Goal: Information Seeking & Learning: Compare options

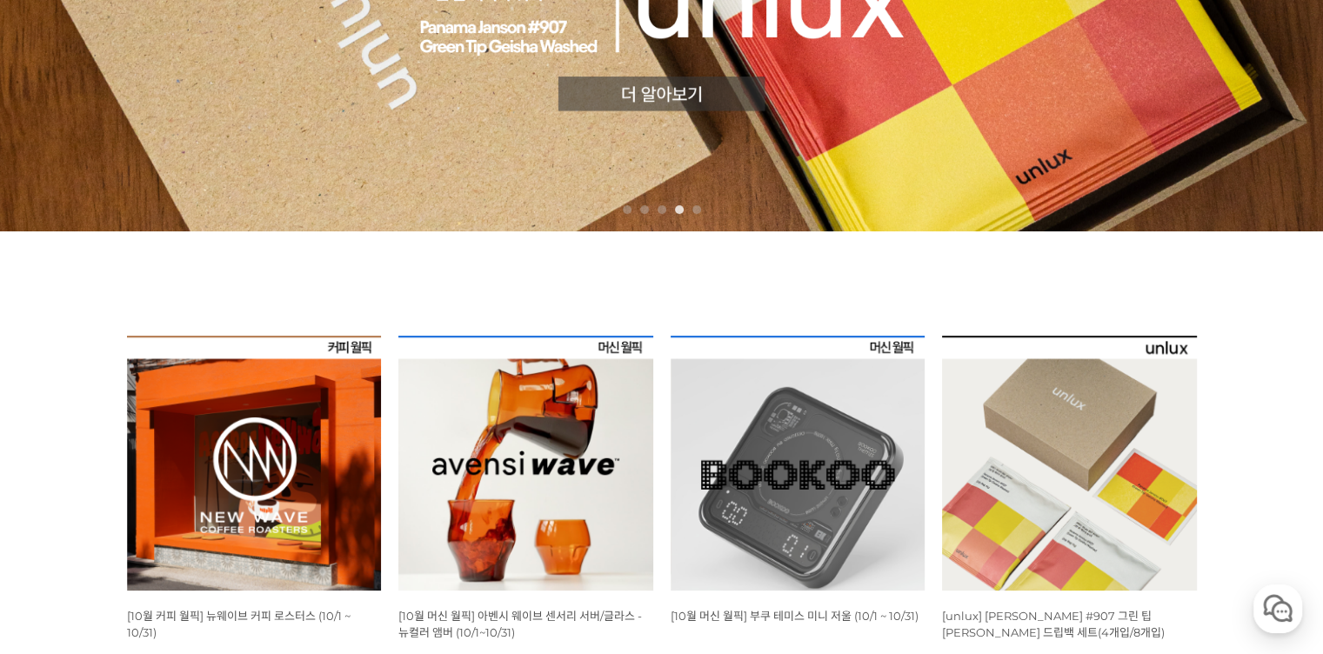
scroll to position [522, 0]
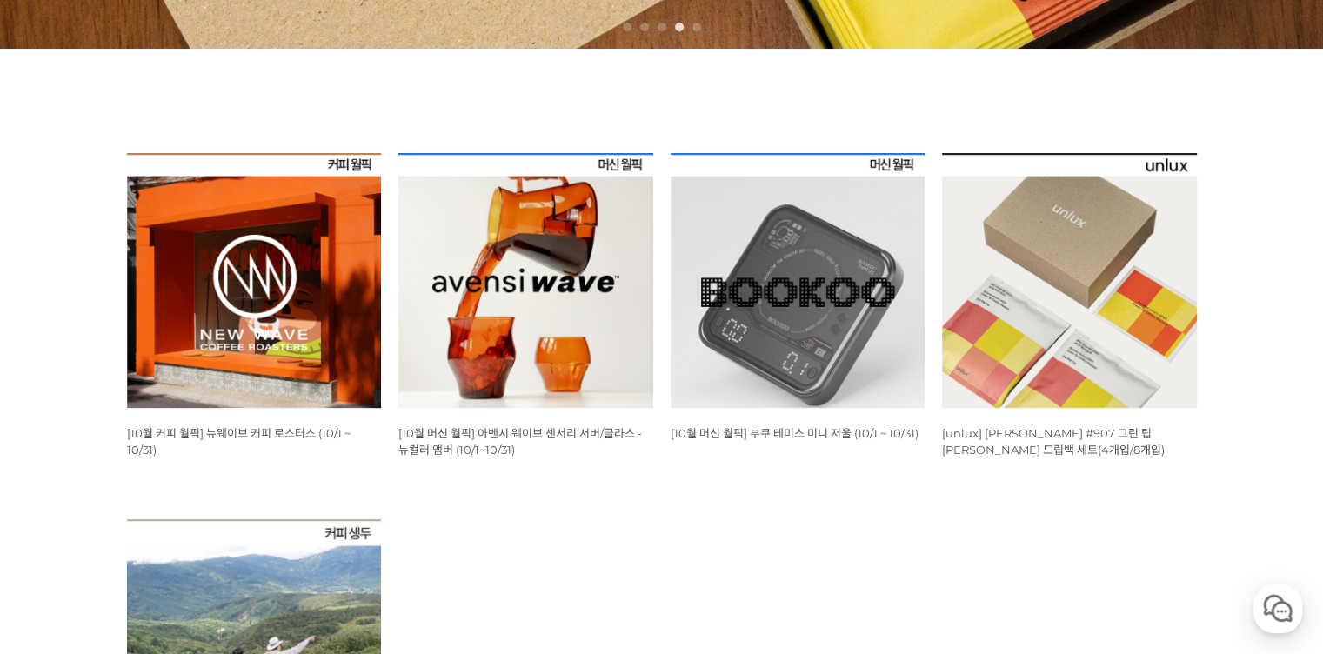
click at [230, 291] on img at bounding box center [254, 280] width 255 height 255
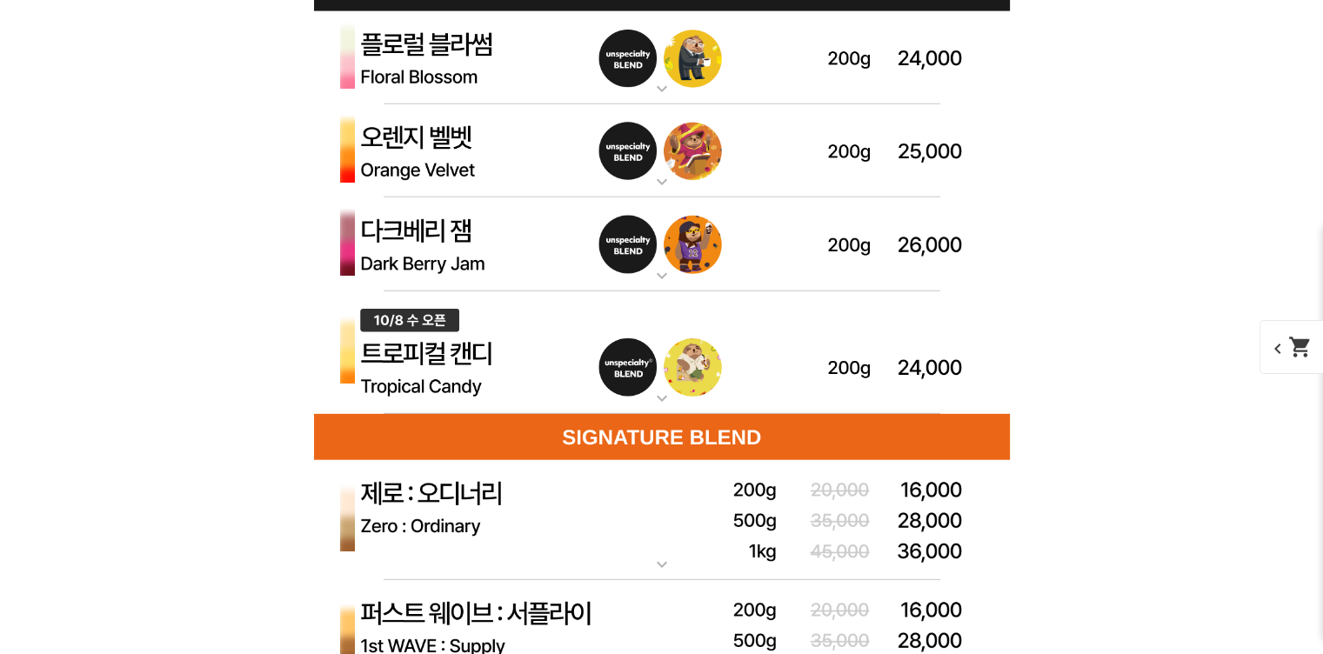
scroll to position [5045, 0]
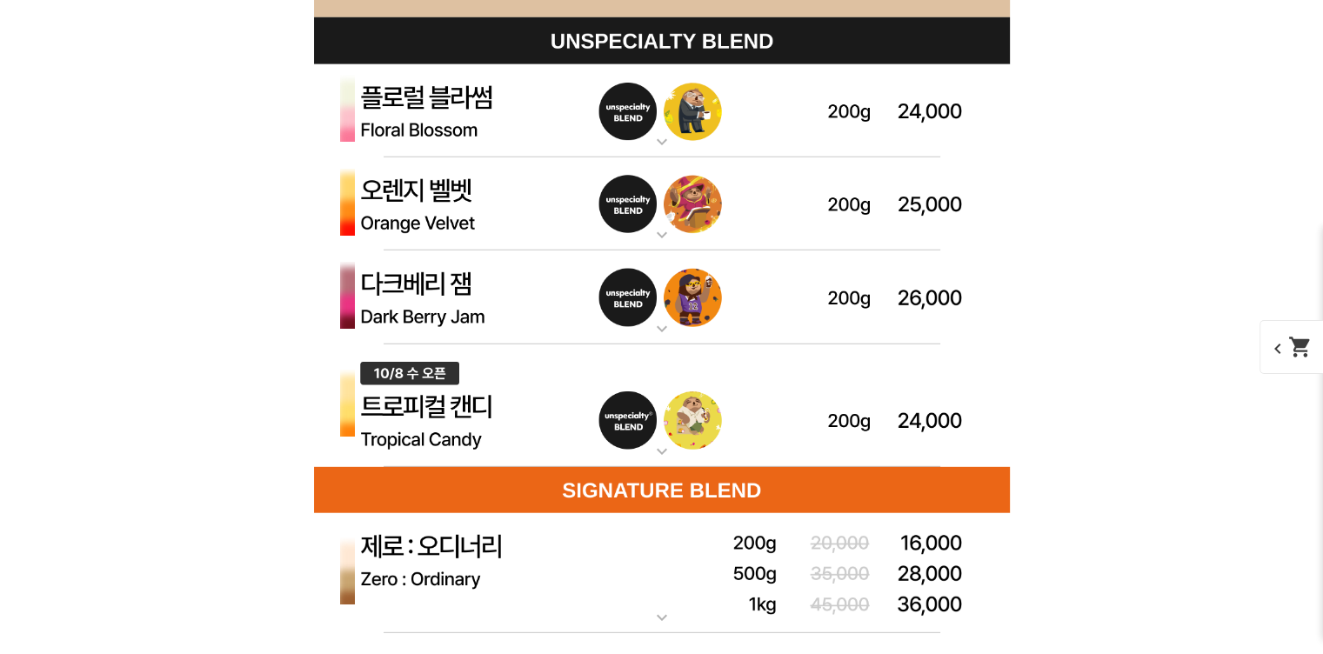
click at [760, 288] on img at bounding box center [662, 297] width 696 height 94
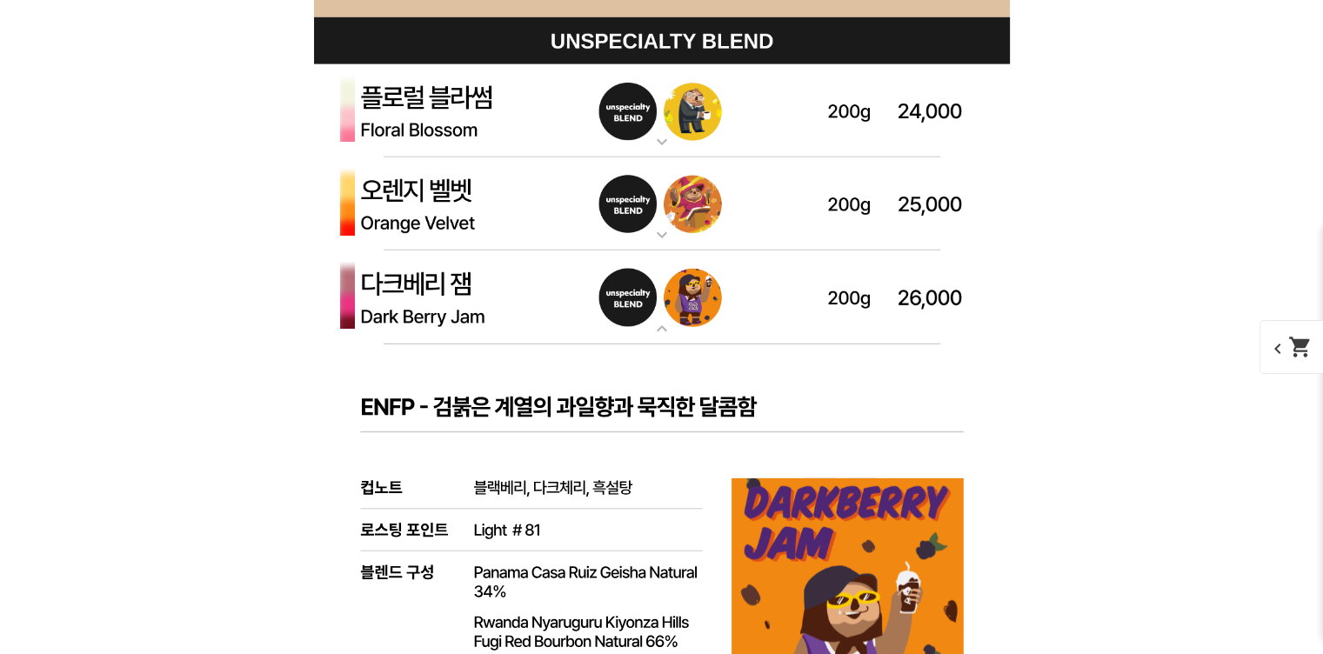
click at [760, 288] on img at bounding box center [662, 297] width 696 height 94
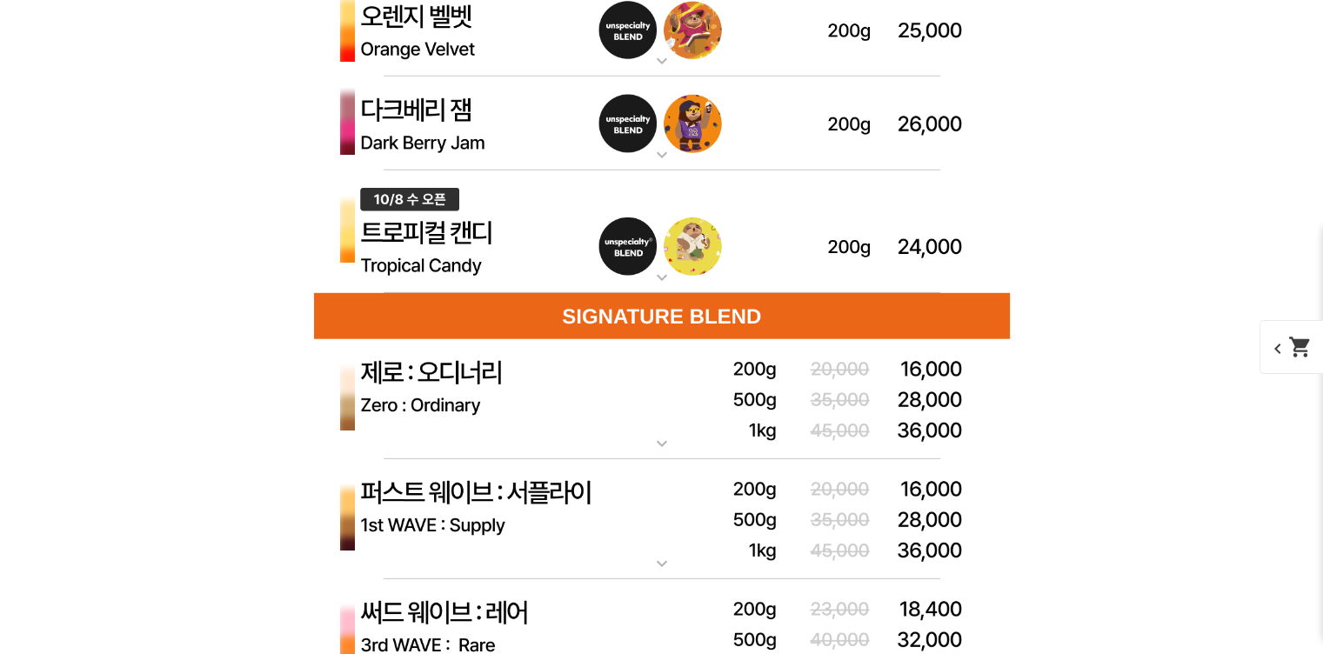
scroll to position [5392, 0]
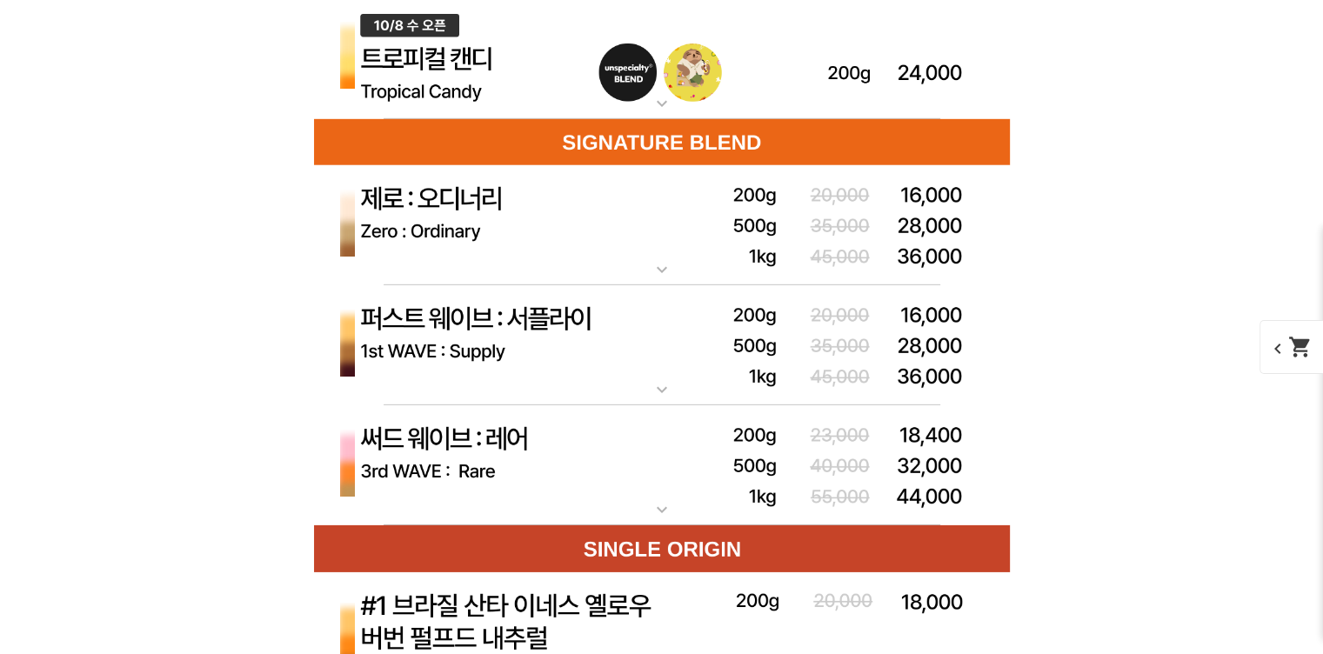
click at [652, 262] on mat-icon "expand_more" at bounding box center [661, 269] width 35 height 21
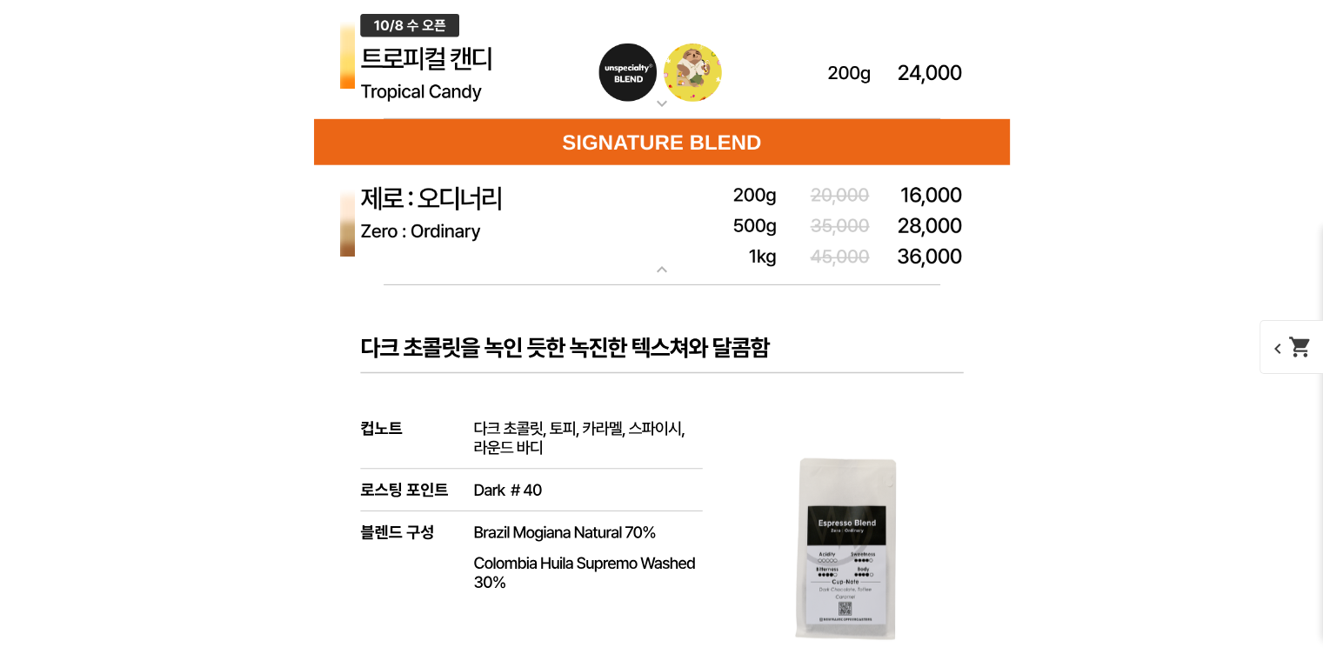
click at [652, 262] on mat-icon "expand_more" at bounding box center [661, 269] width 35 height 21
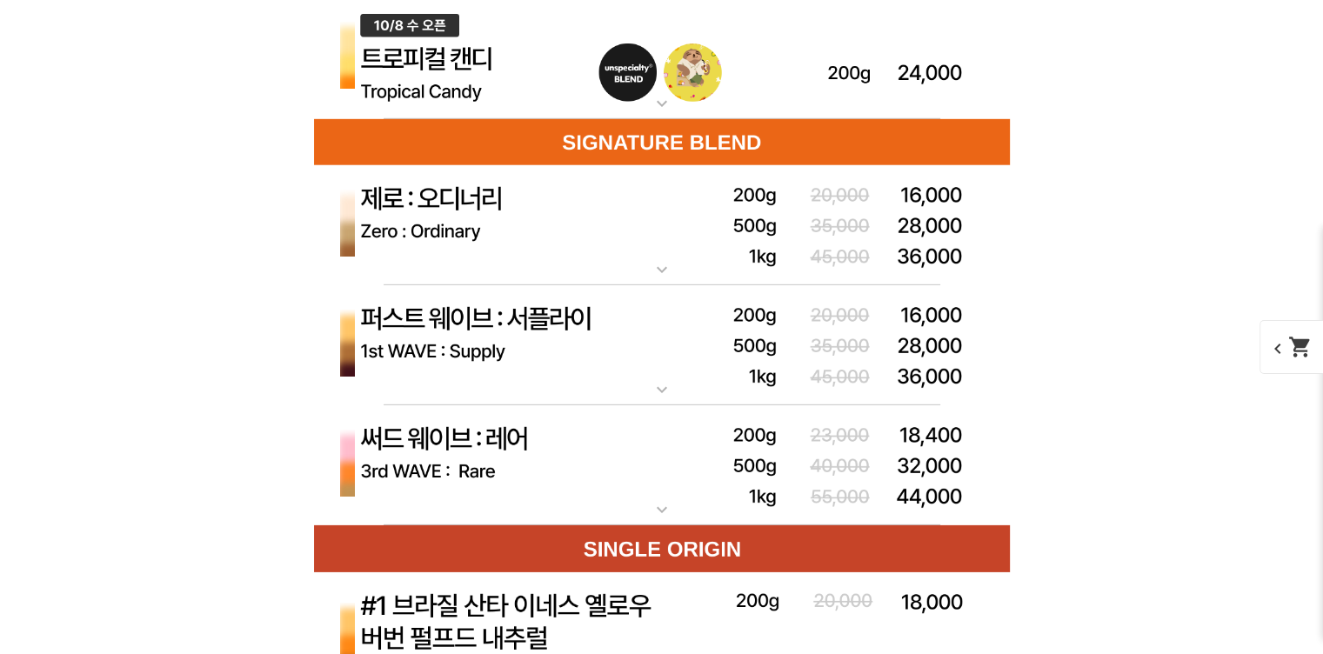
click at [668, 375] on img at bounding box center [662, 345] width 696 height 121
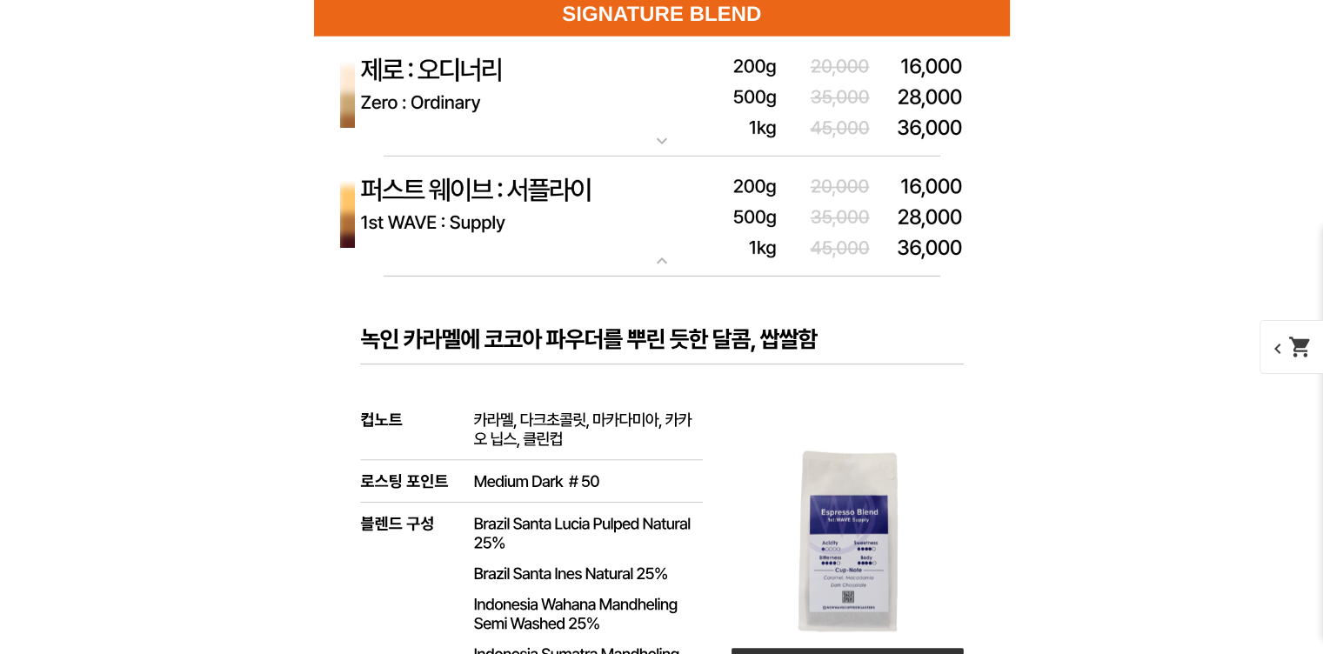
scroll to position [5566, 0]
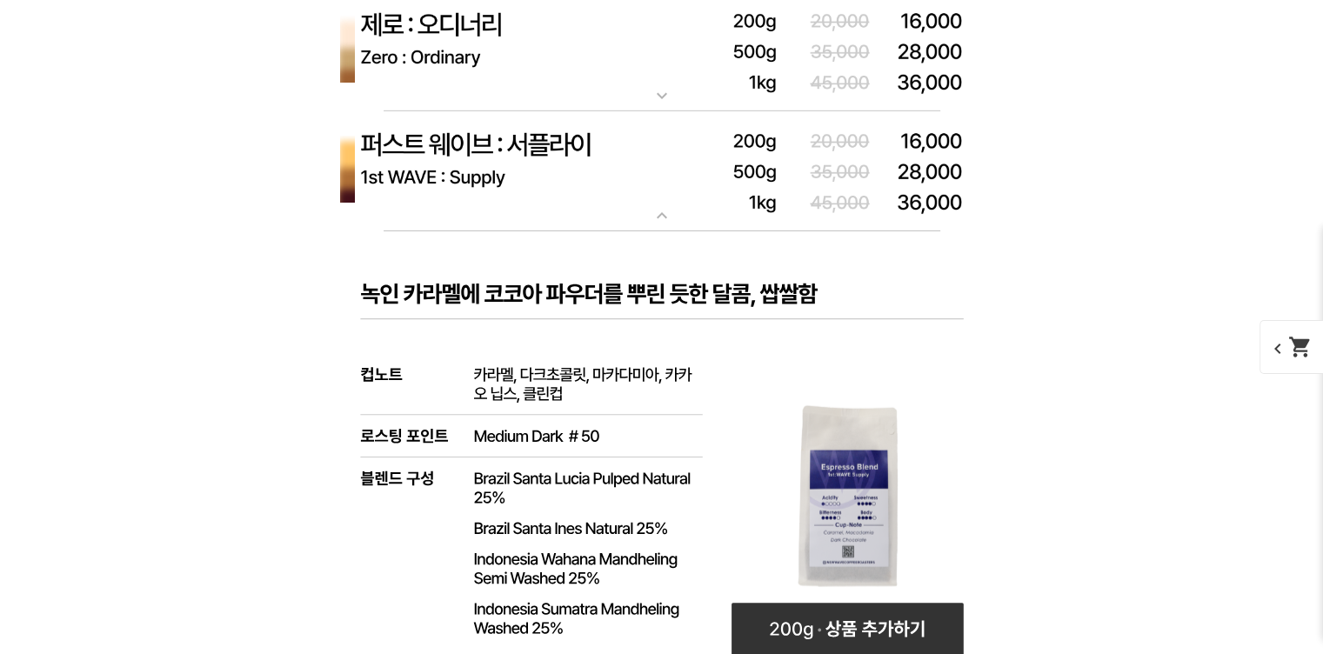
click at [664, 214] on mat-icon "expand_more" at bounding box center [661, 215] width 35 height 21
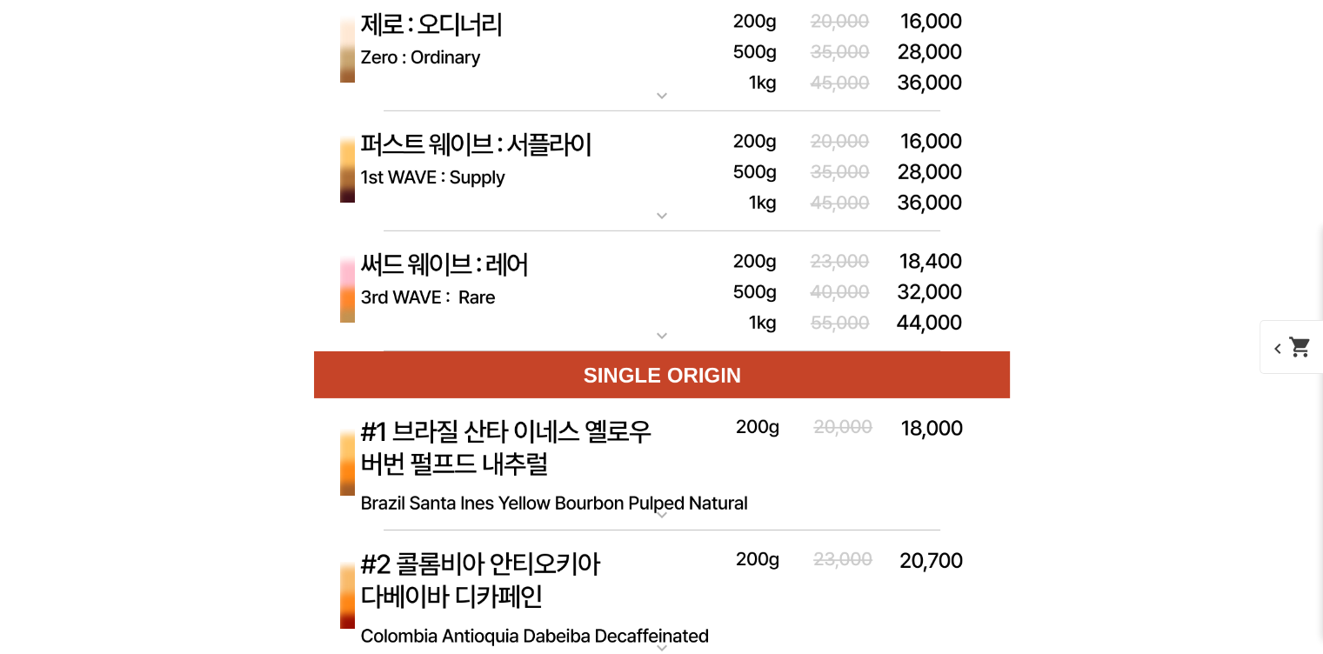
click at [651, 319] on img at bounding box center [662, 291] width 696 height 121
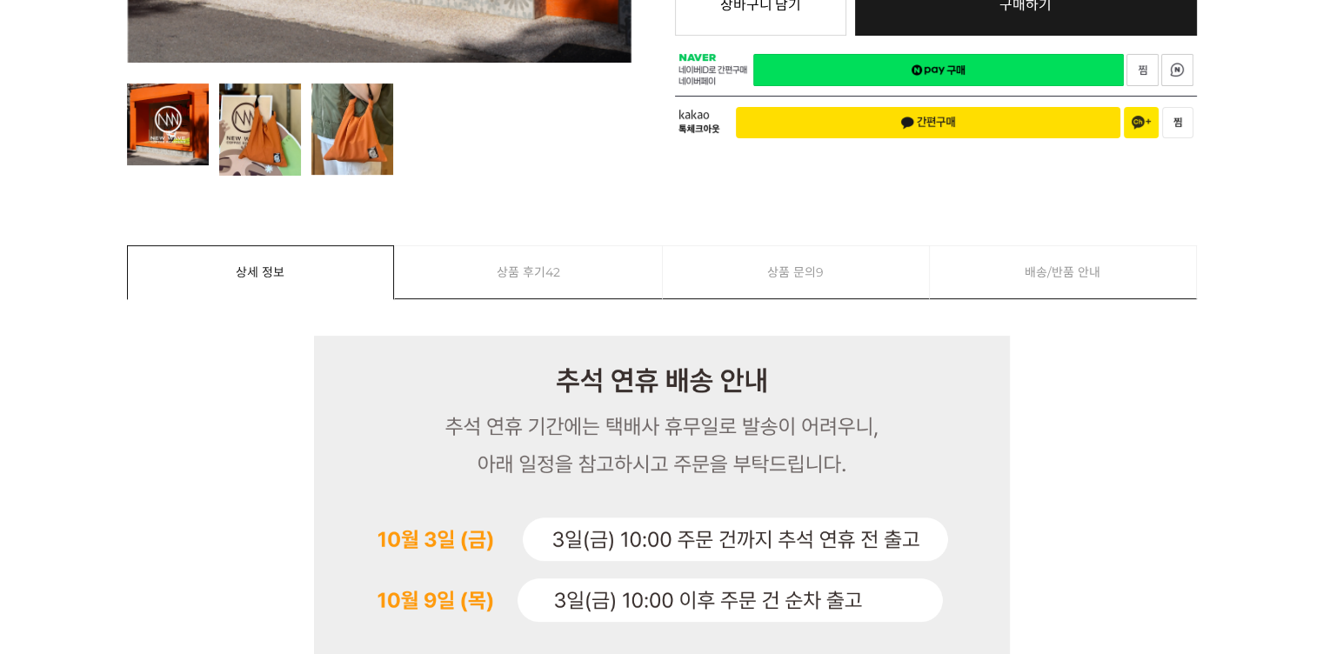
scroll to position [0, 0]
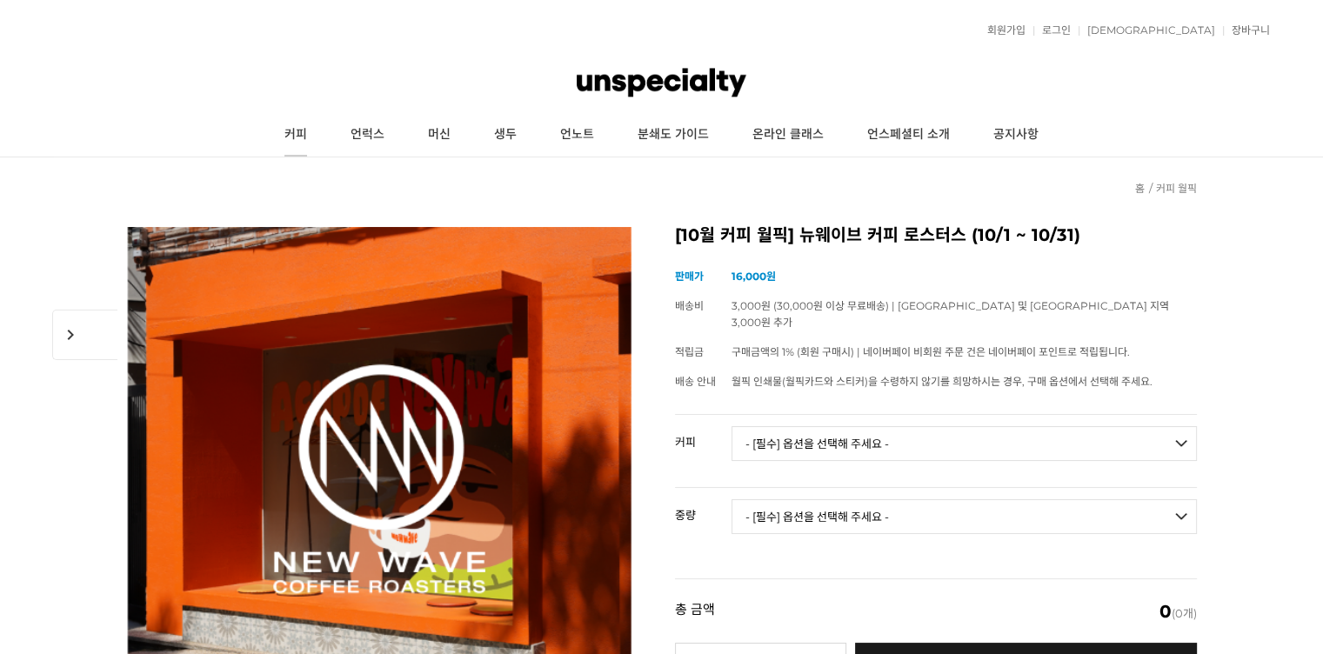
click at [289, 128] on link "커피" at bounding box center [296, 134] width 66 height 43
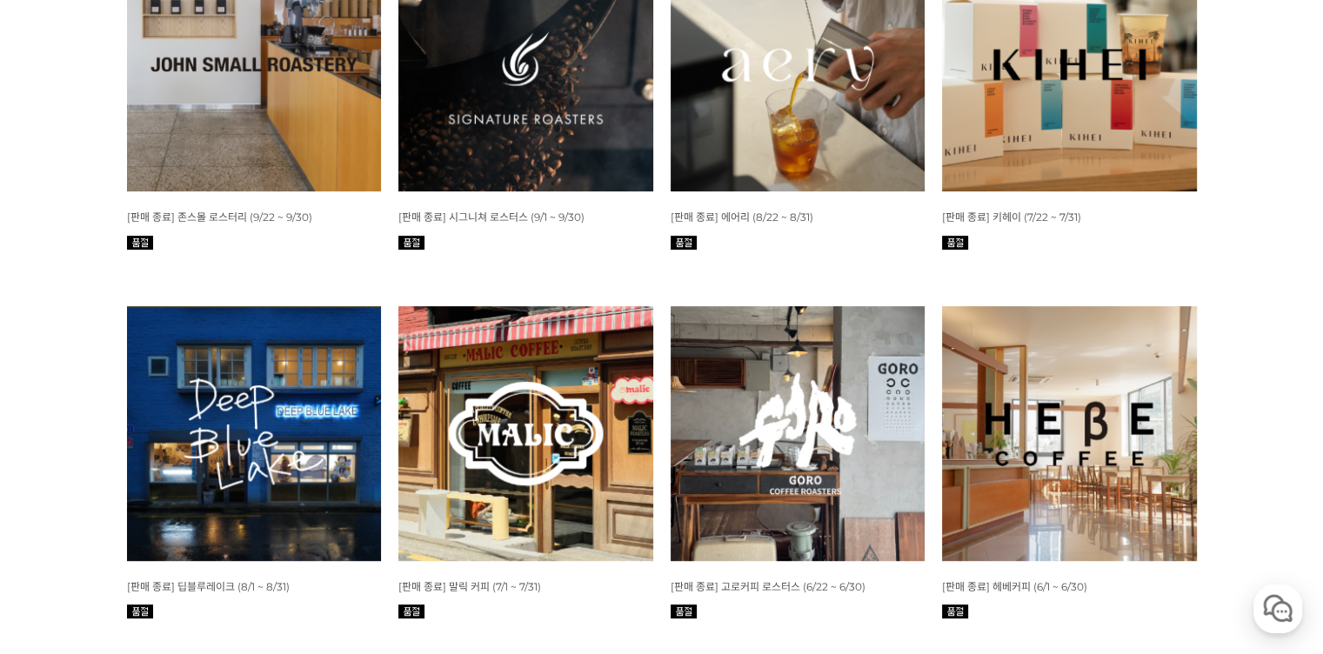
scroll to position [870, 0]
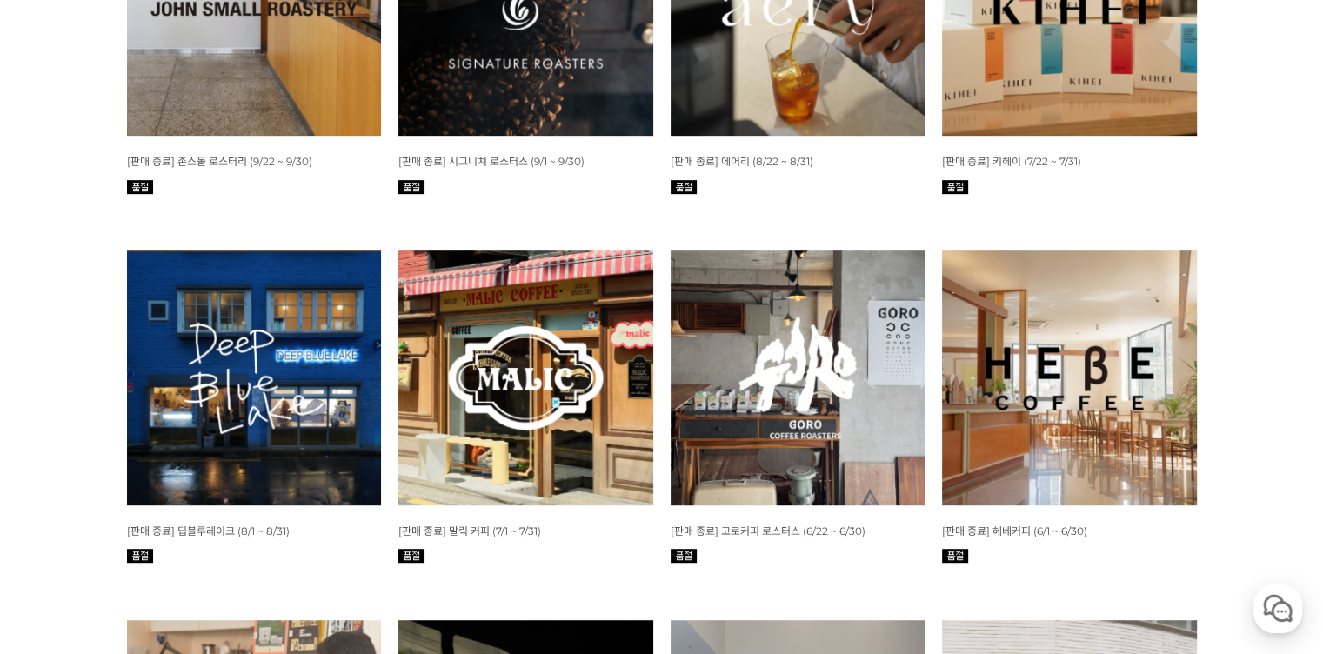
click at [1091, 372] on img at bounding box center [1069, 377] width 255 height 255
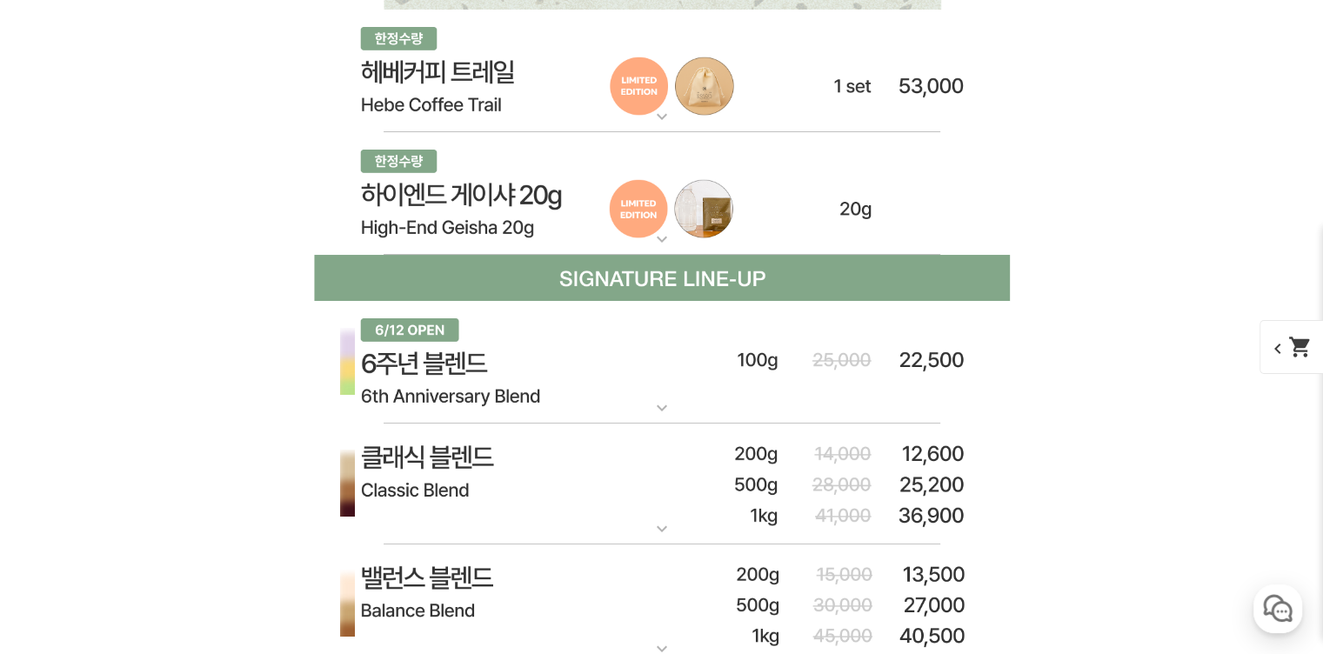
scroll to position [6877, 0]
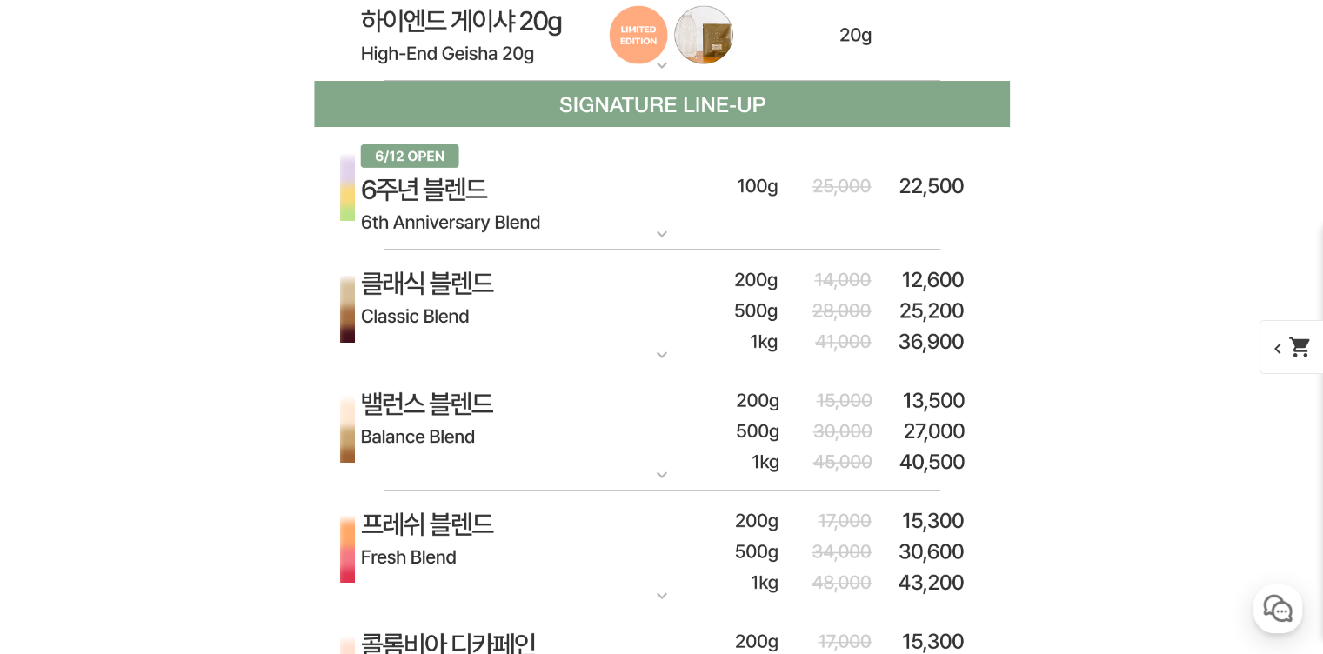
click at [668, 343] on img at bounding box center [662, 310] width 696 height 121
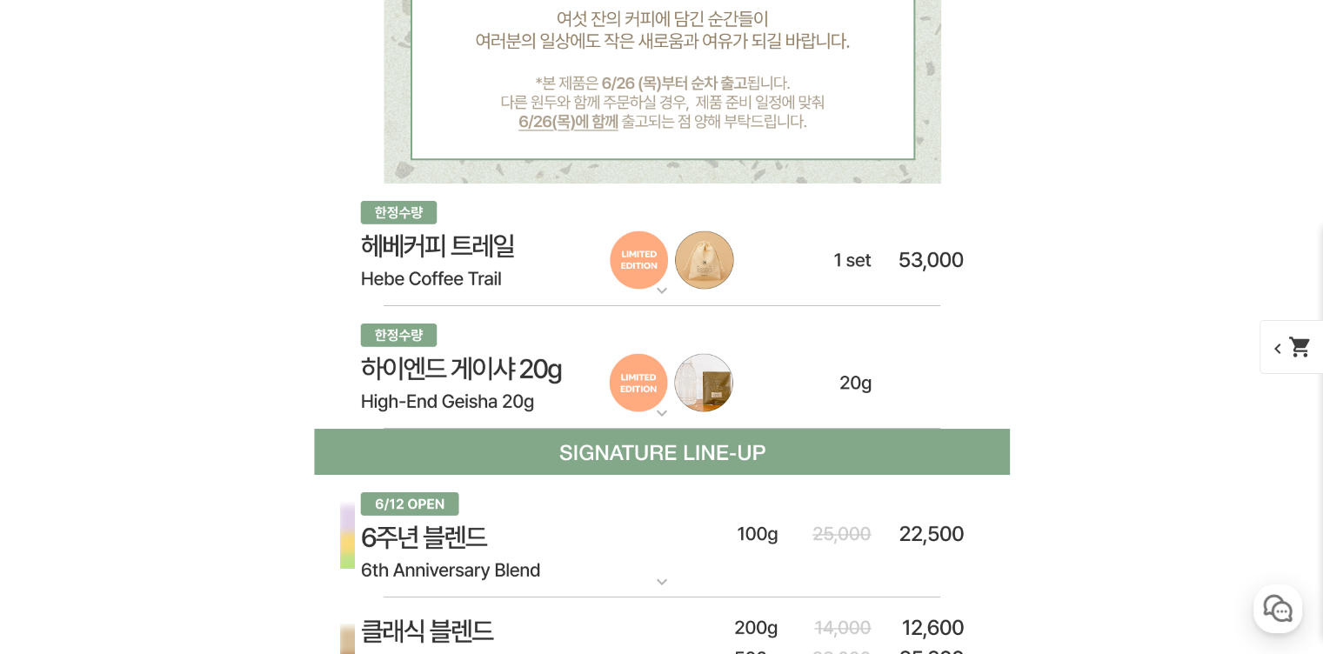
scroll to position [5833, 0]
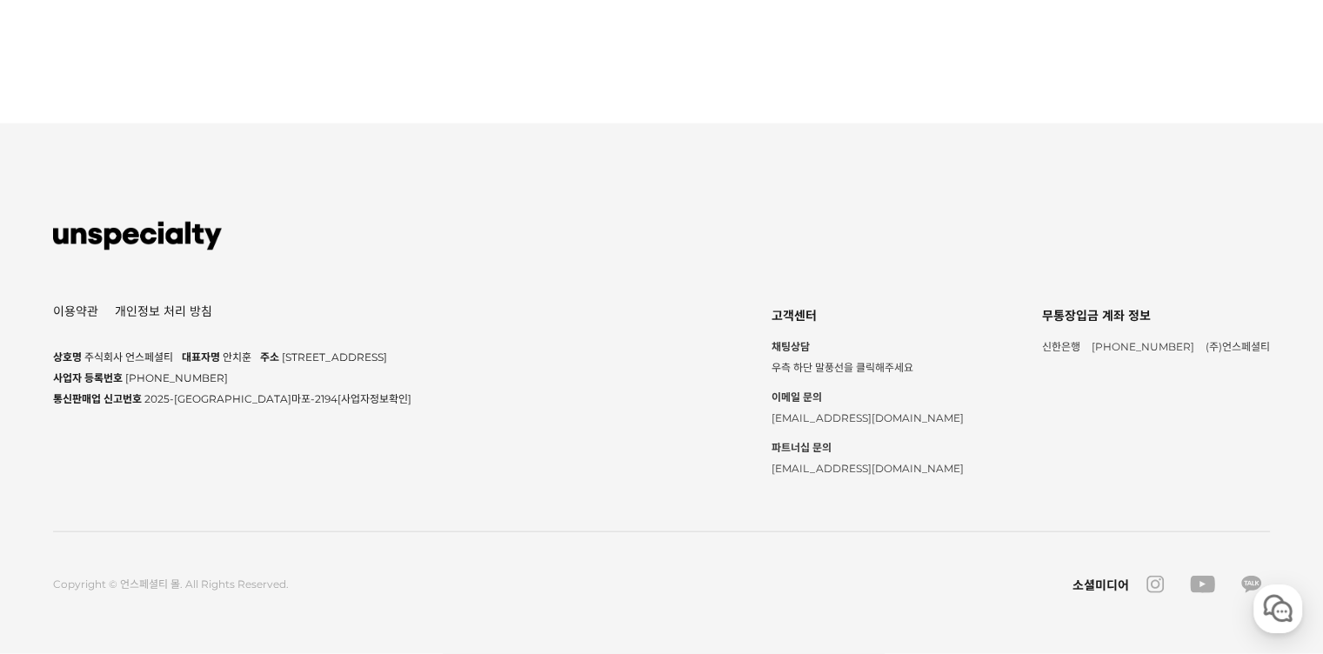
scroll to position [4523, 0]
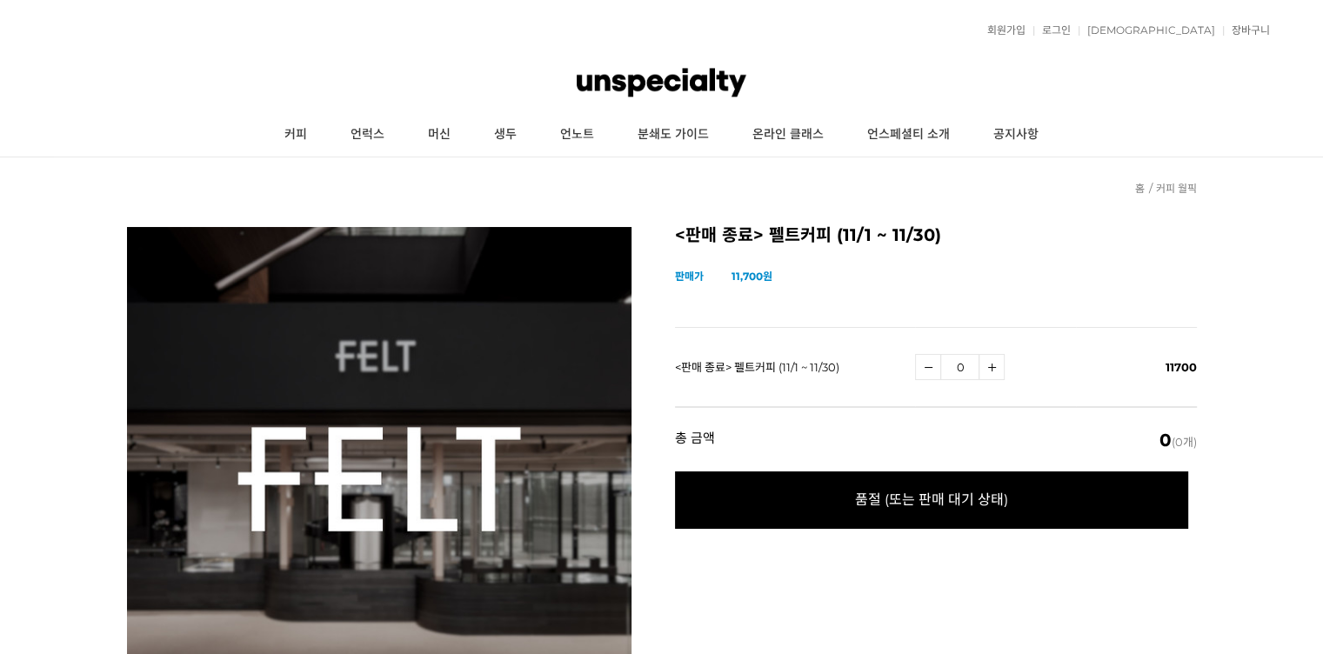
type input "0"
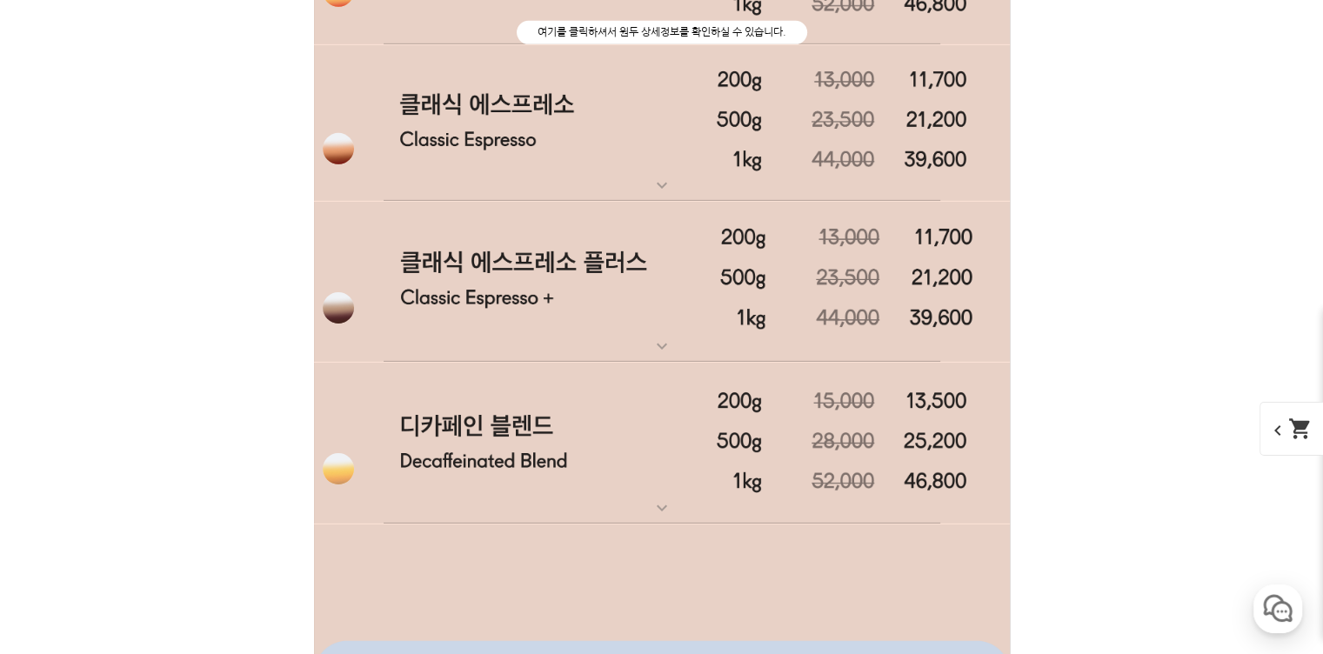
scroll to position [5219, 0]
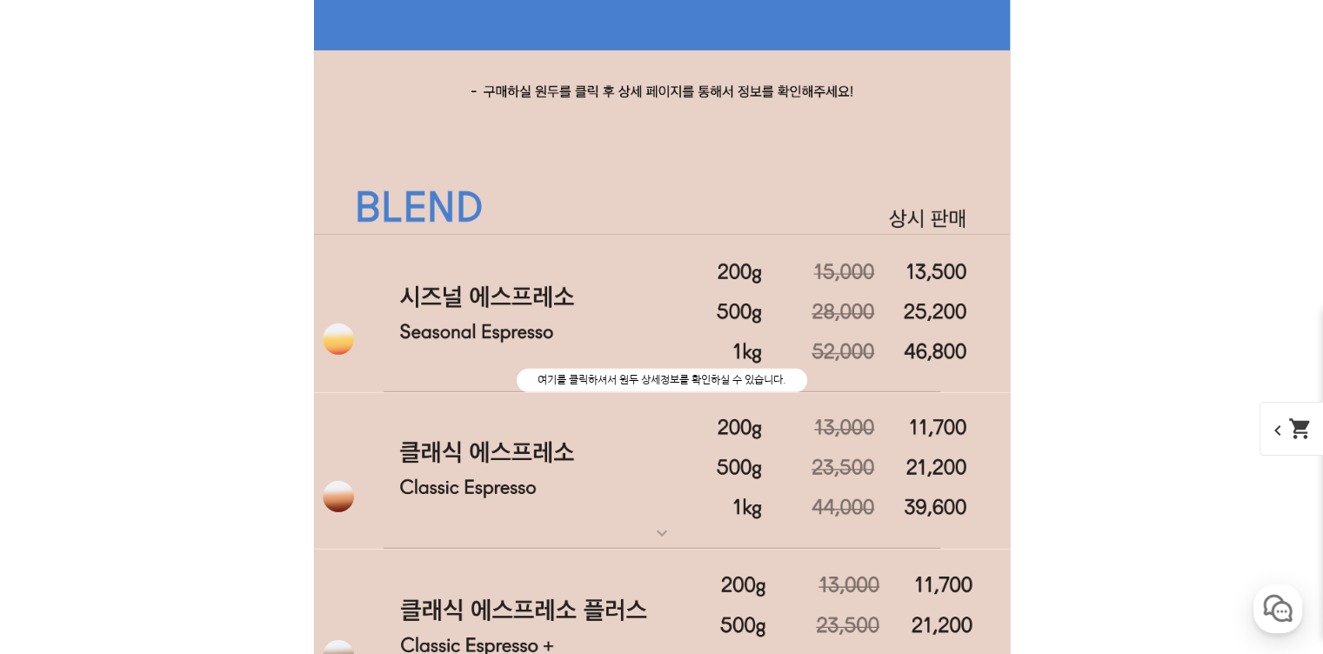
click at [581, 312] on img at bounding box center [662, 314] width 696 height 158
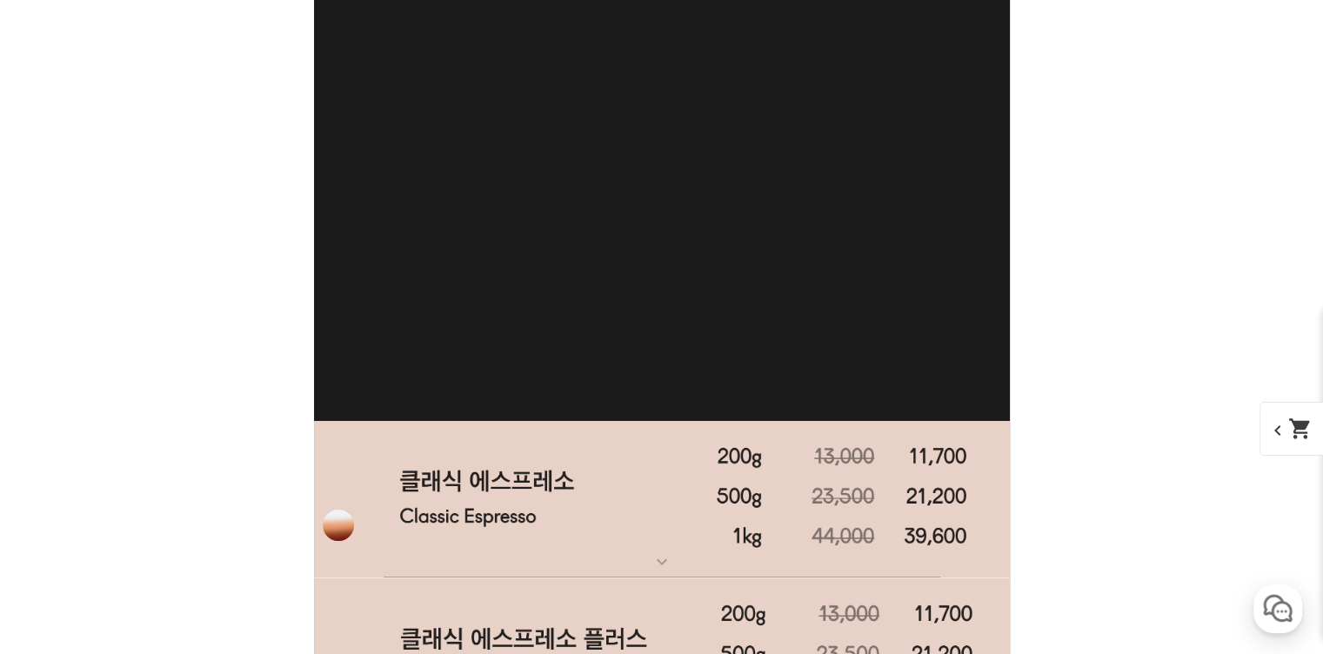
scroll to position [6262, 0]
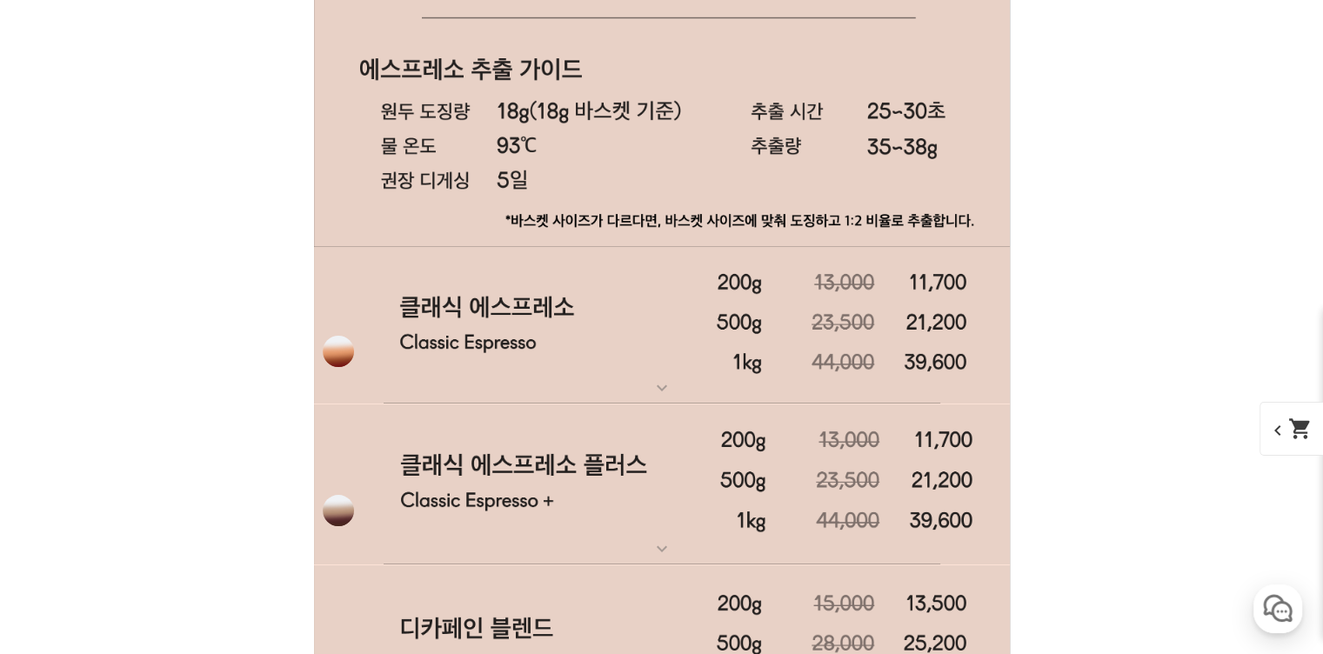
click at [566, 329] on img at bounding box center [662, 325] width 696 height 157
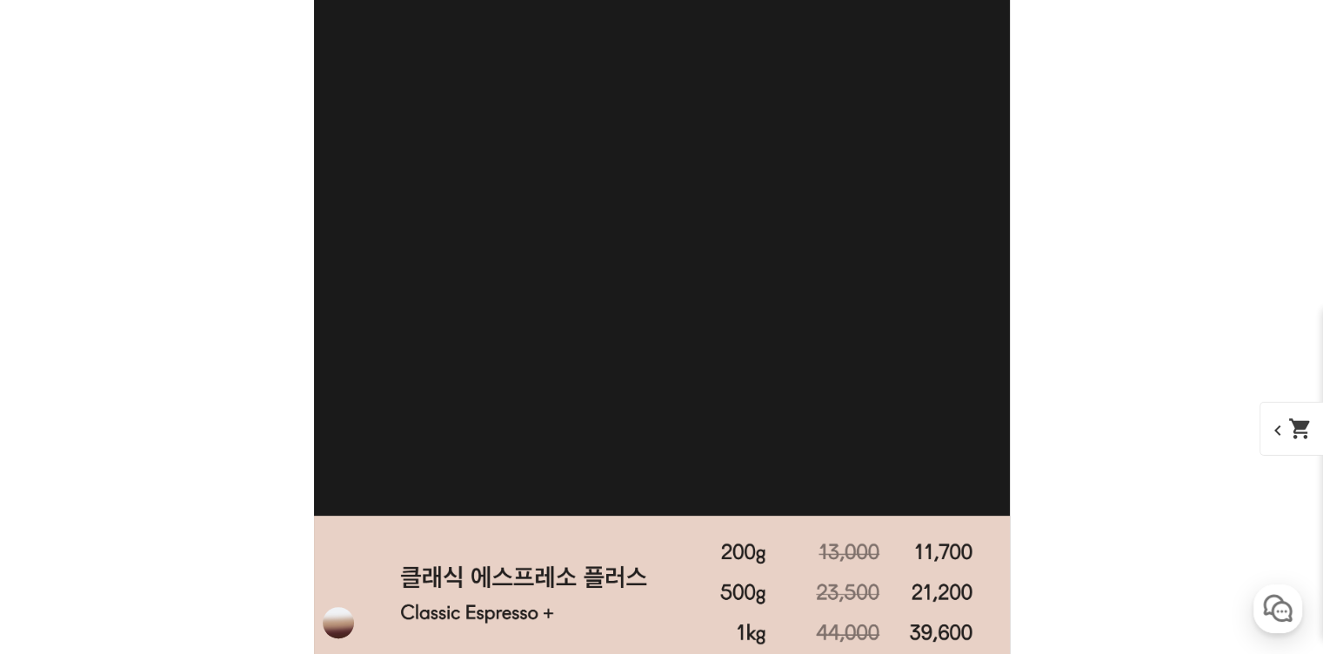
scroll to position [7306, 0]
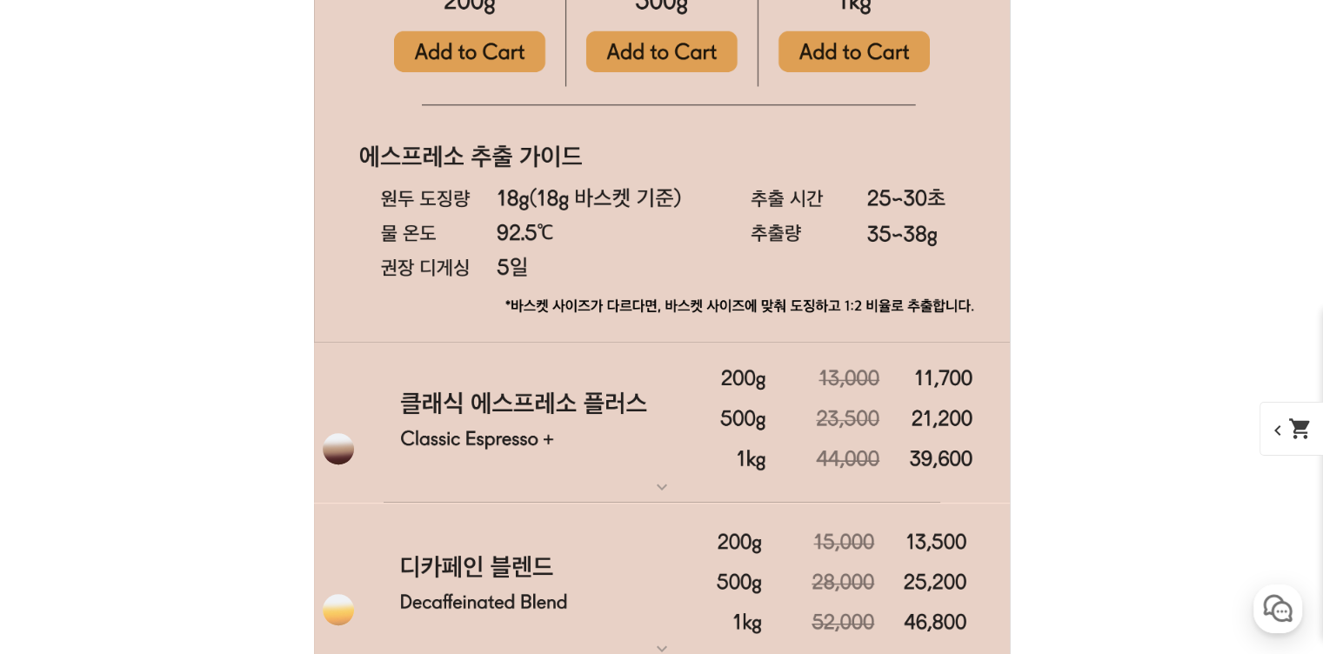
click at [591, 388] on img at bounding box center [662, 423] width 696 height 162
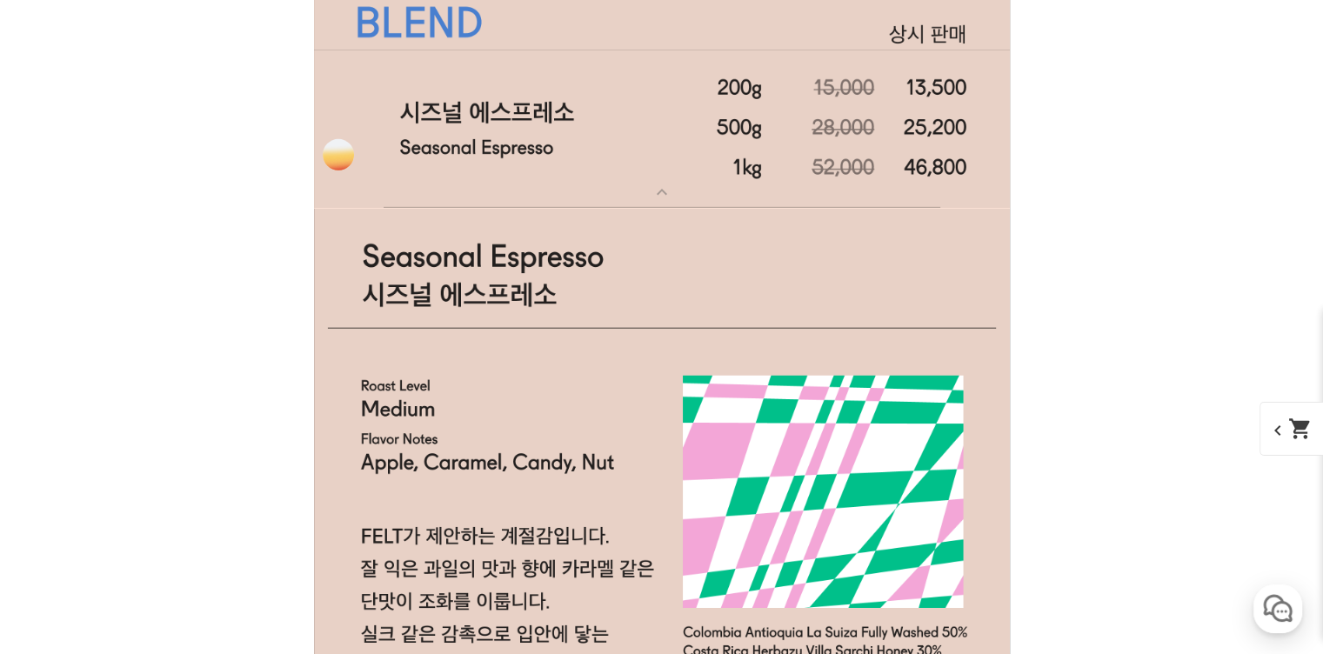
scroll to position [5392, 0]
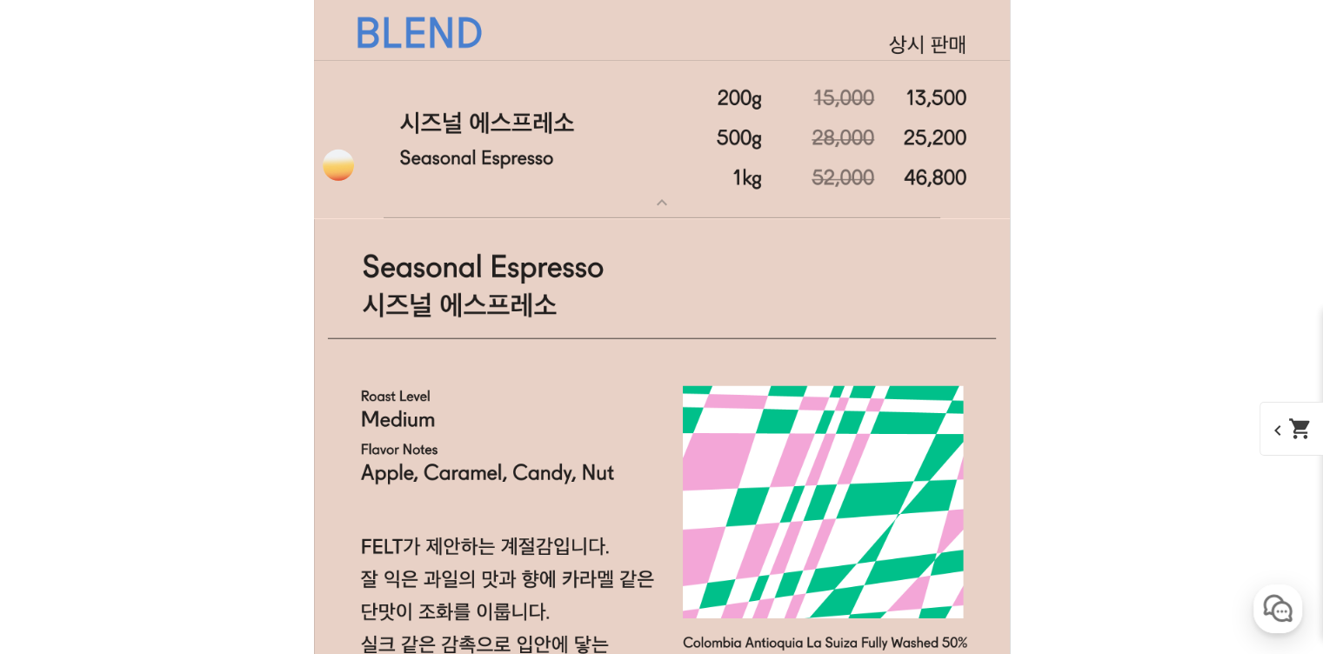
click at [640, 193] on p "여기를 클릭하셔서 원두 상세정보를 확인하실 수 있습니다." at bounding box center [661, 204] width 290 height 23
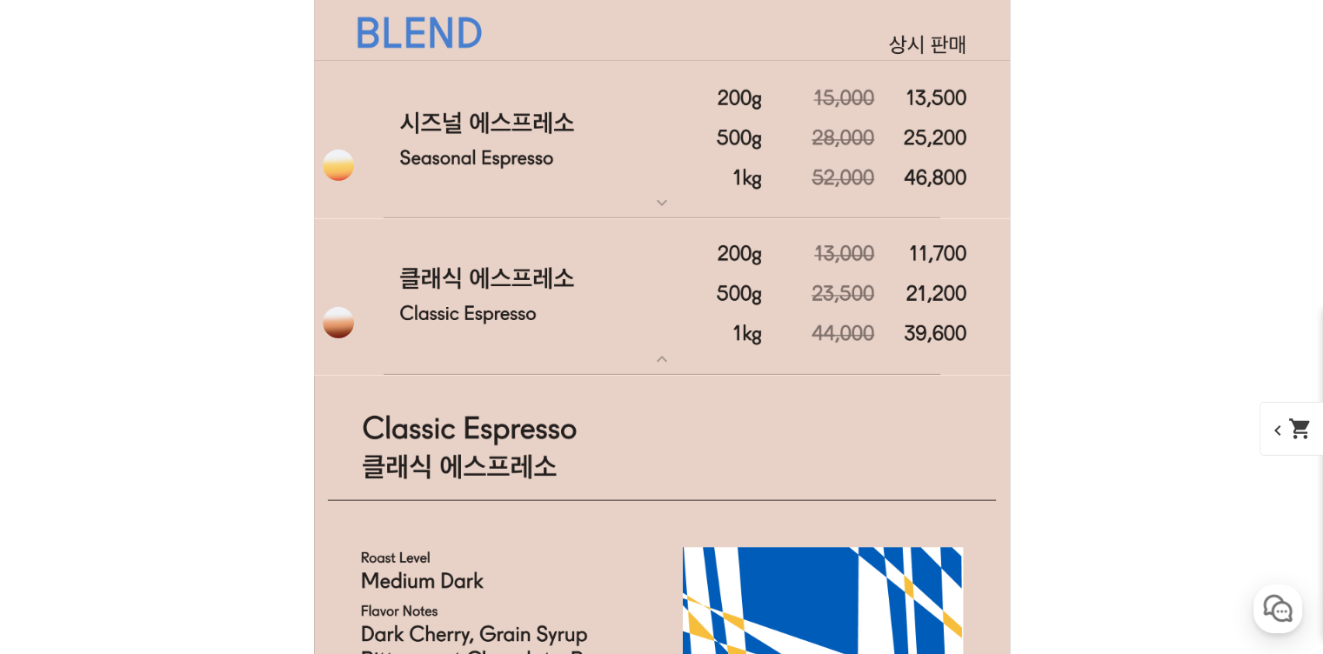
click at [636, 302] on img at bounding box center [662, 296] width 696 height 157
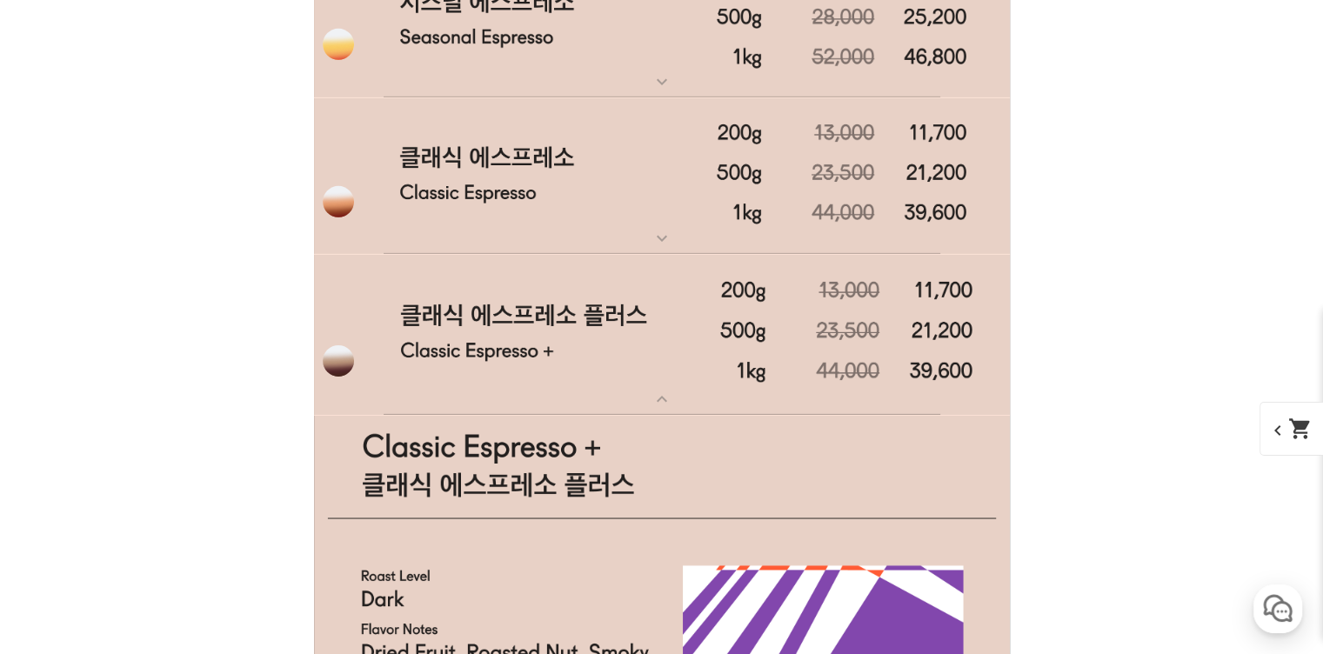
scroll to position [5566, 0]
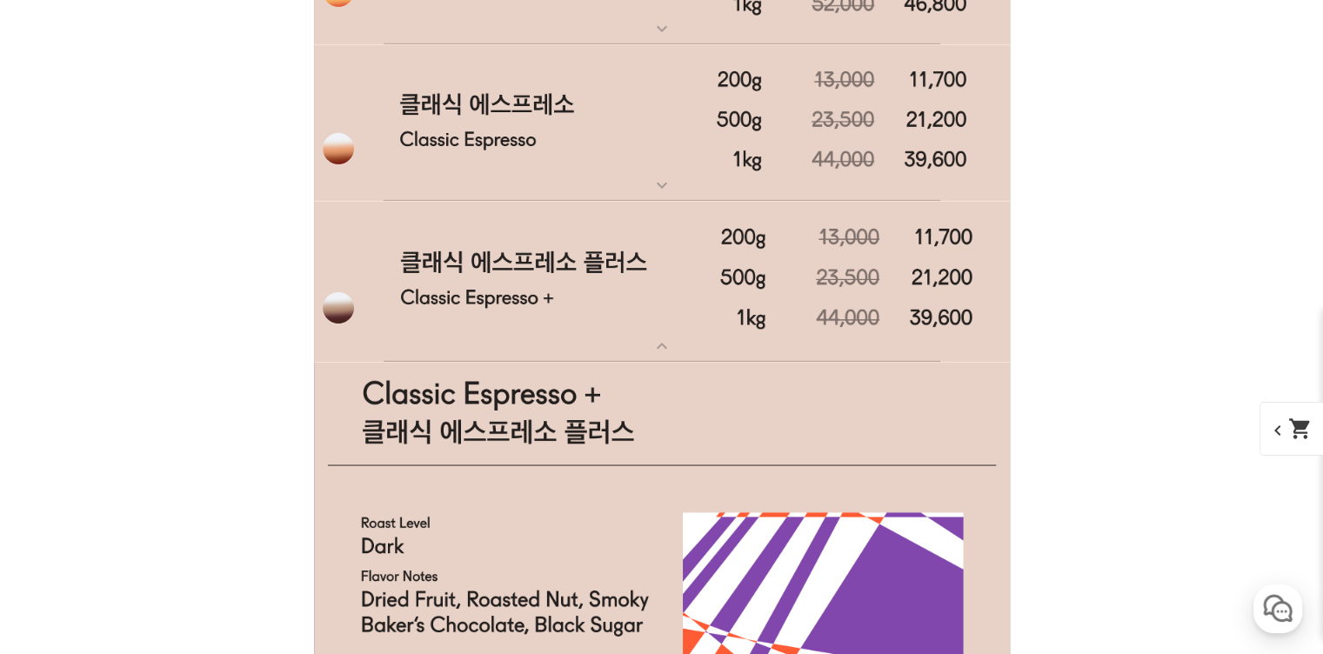
click at [636, 302] on img at bounding box center [662, 282] width 696 height 162
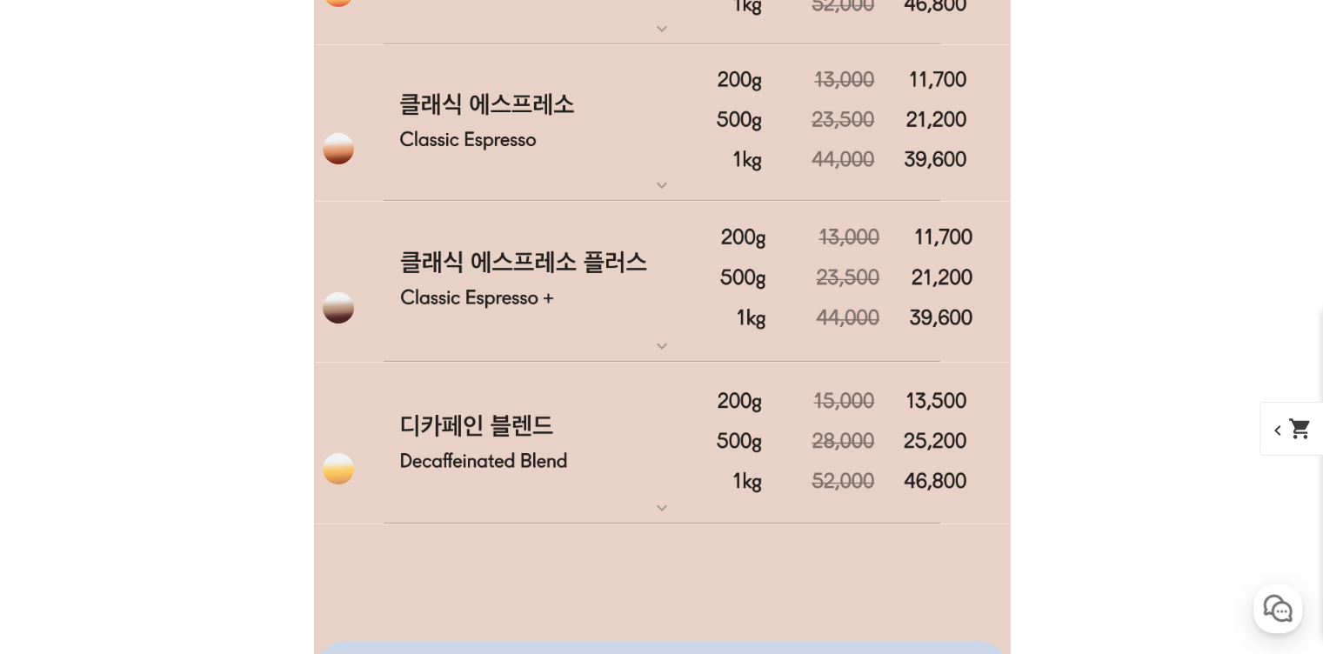
click at [637, 166] on img at bounding box center [662, 122] width 696 height 157
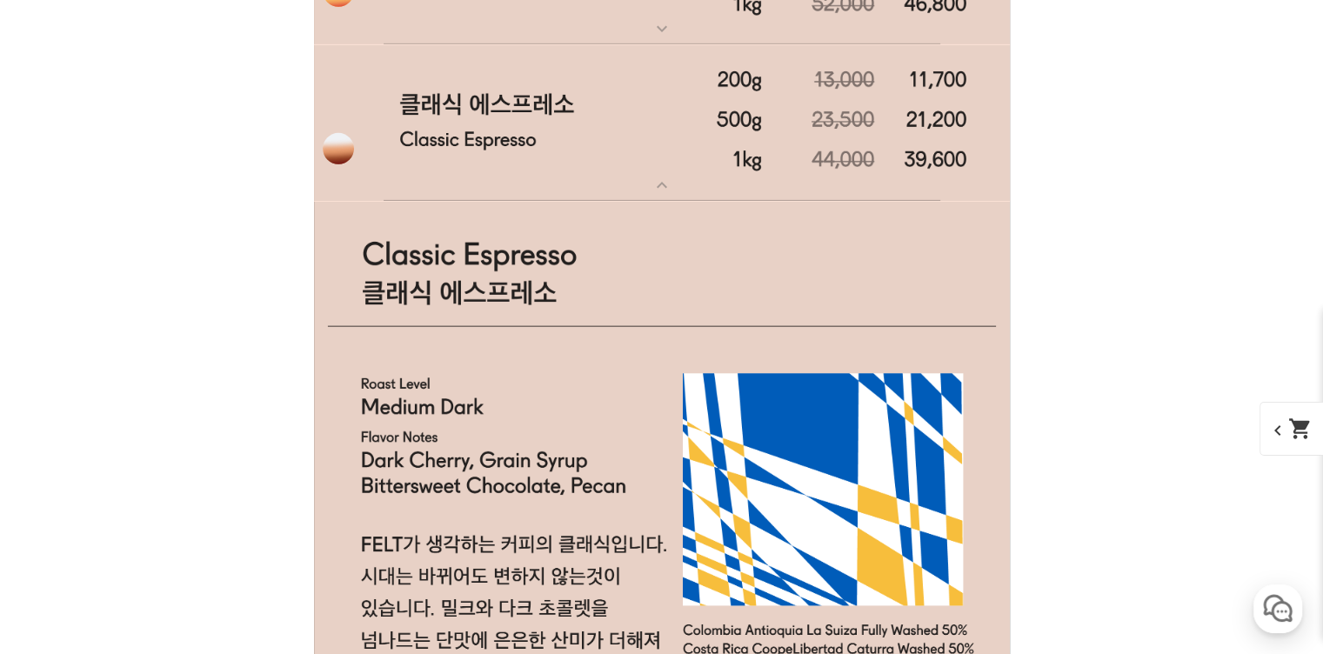
click at [637, 166] on img at bounding box center [662, 122] width 696 height 157
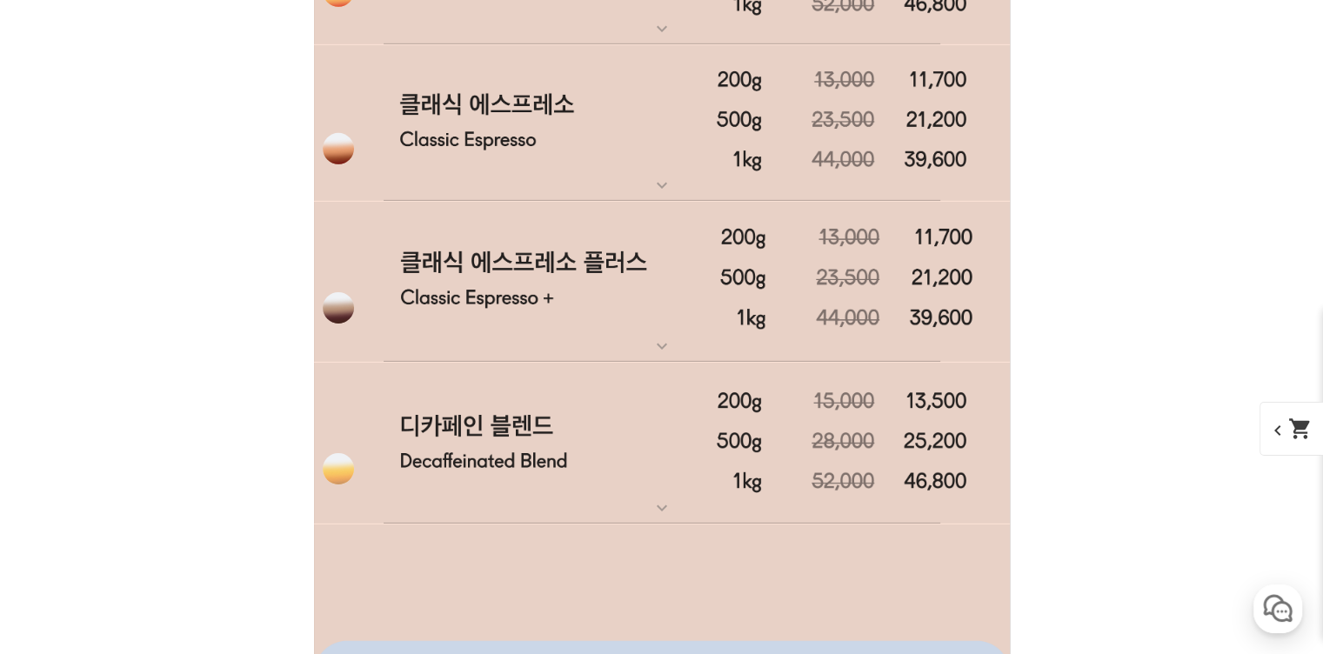
click at [637, 166] on img at bounding box center [662, 122] width 696 height 157
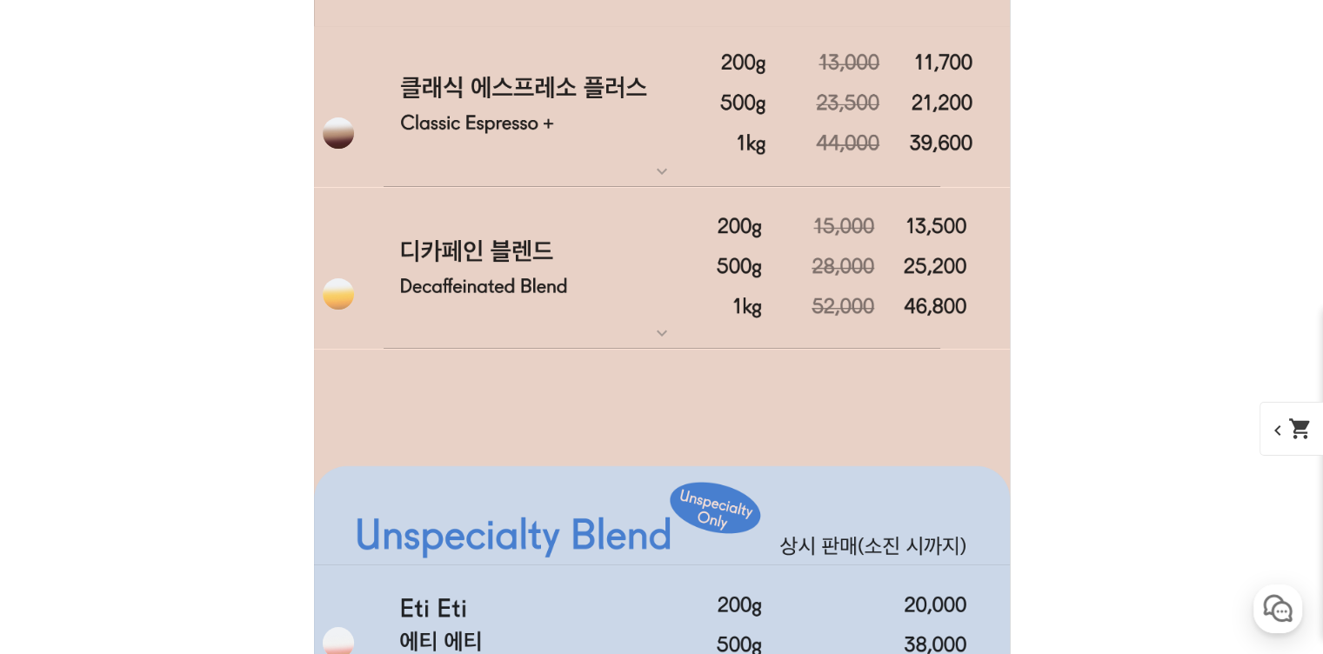
scroll to position [6610, 0]
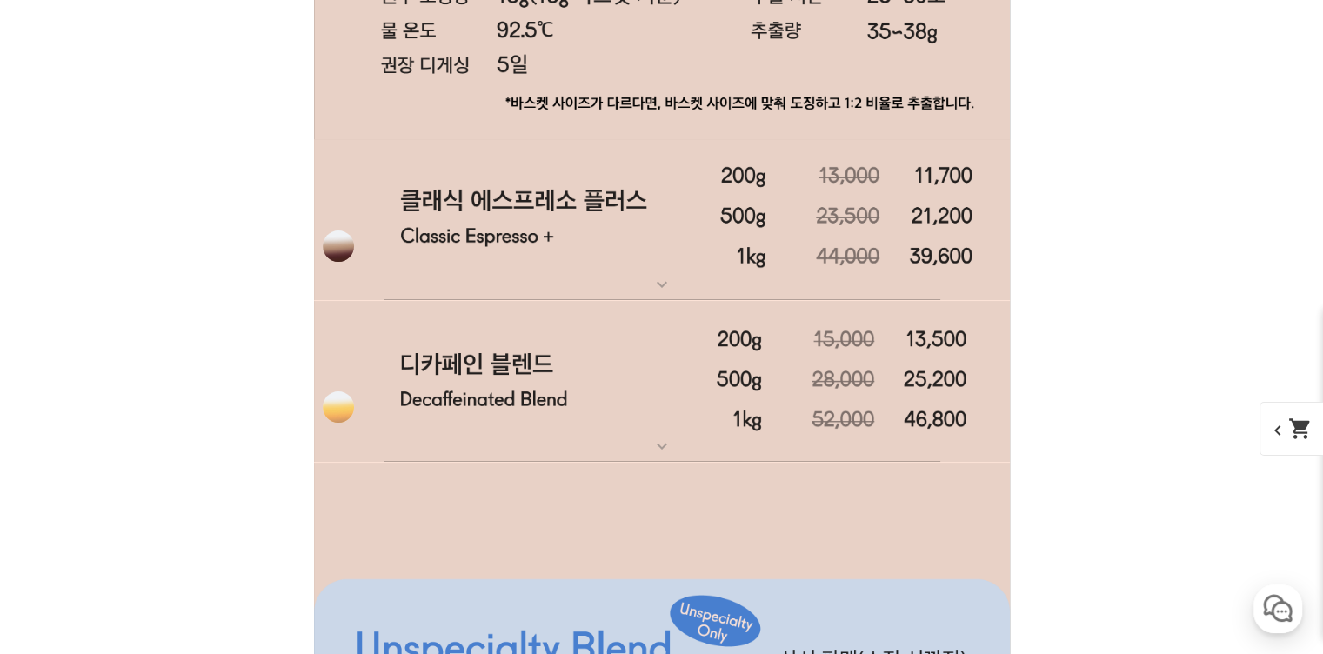
click at [639, 179] on img at bounding box center [662, 220] width 696 height 162
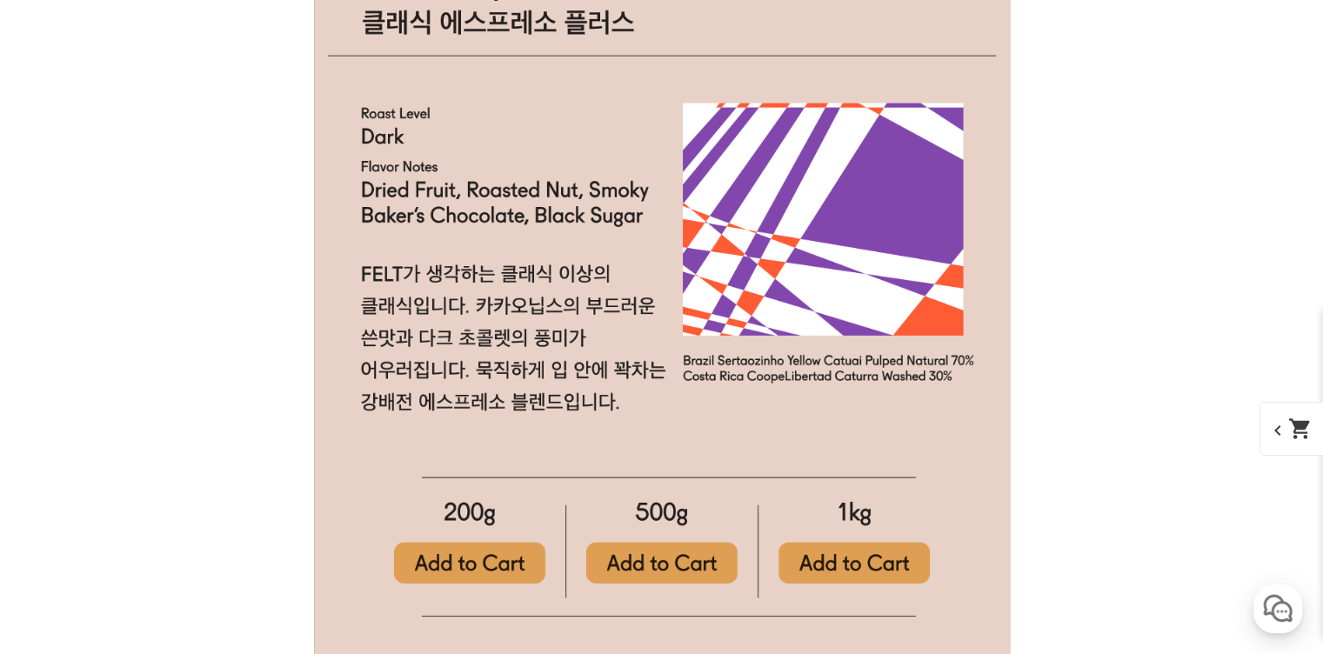
scroll to position [6436, 0]
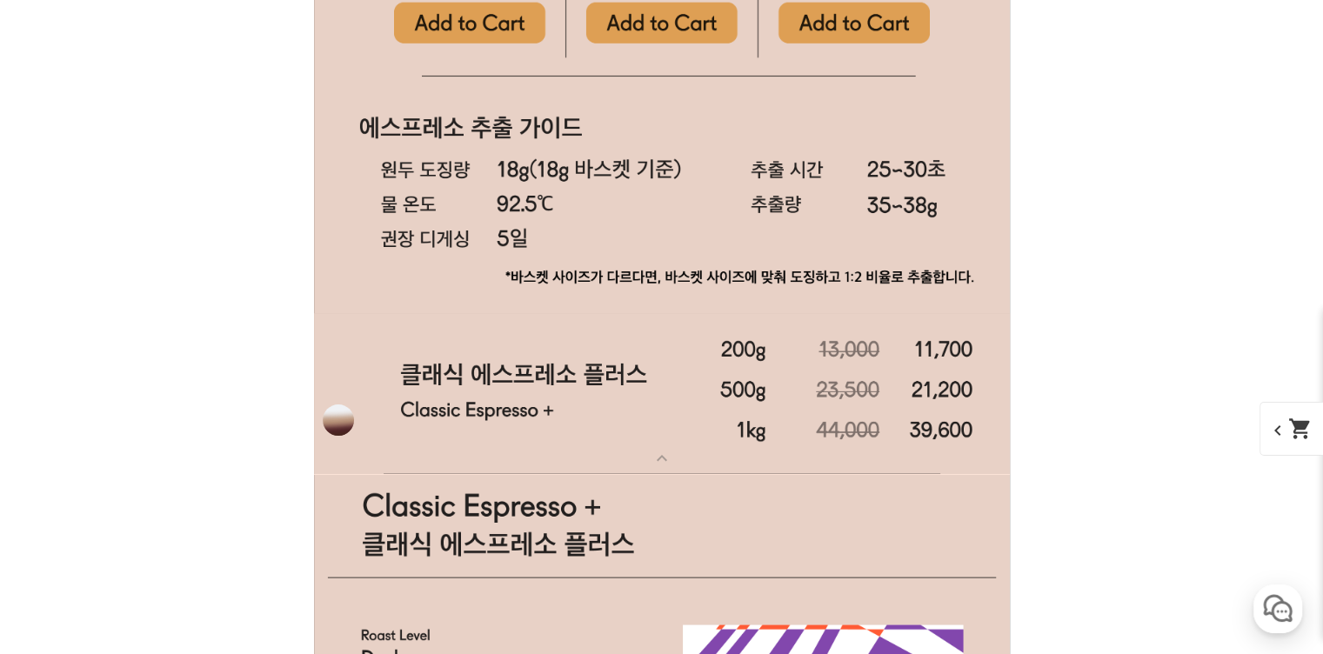
click at [583, 417] on img at bounding box center [662, 394] width 696 height 162
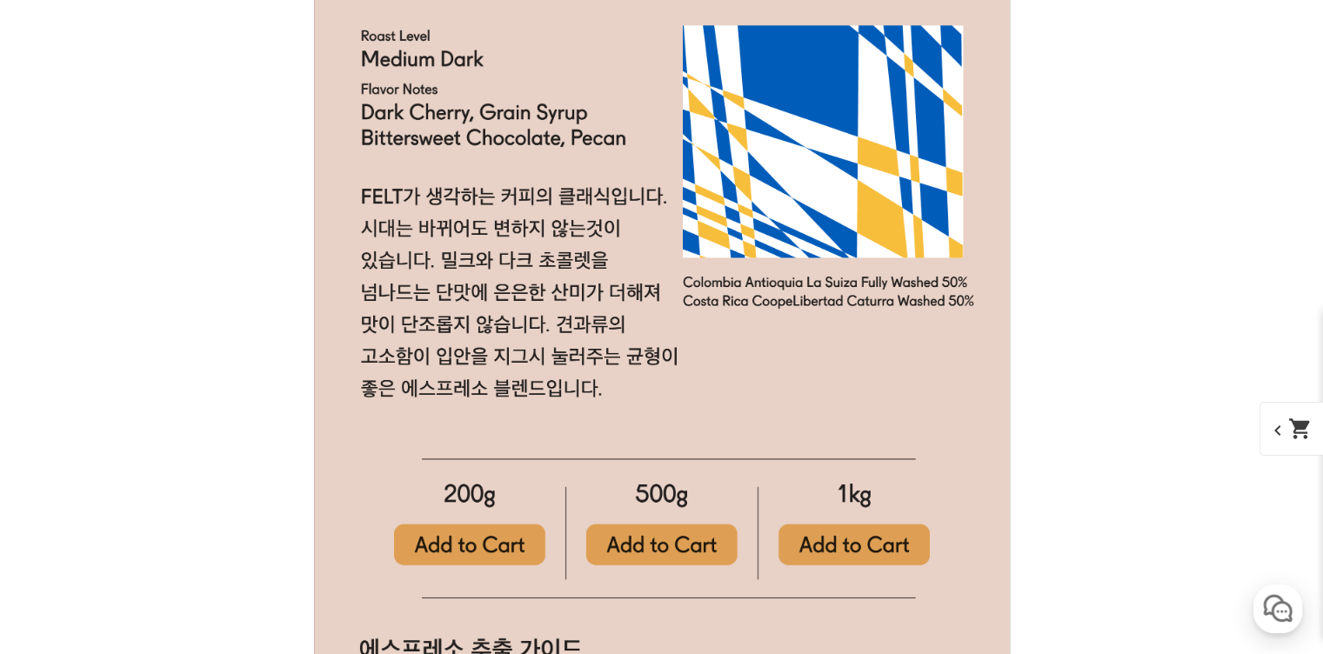
scroll to position [5392, 0]
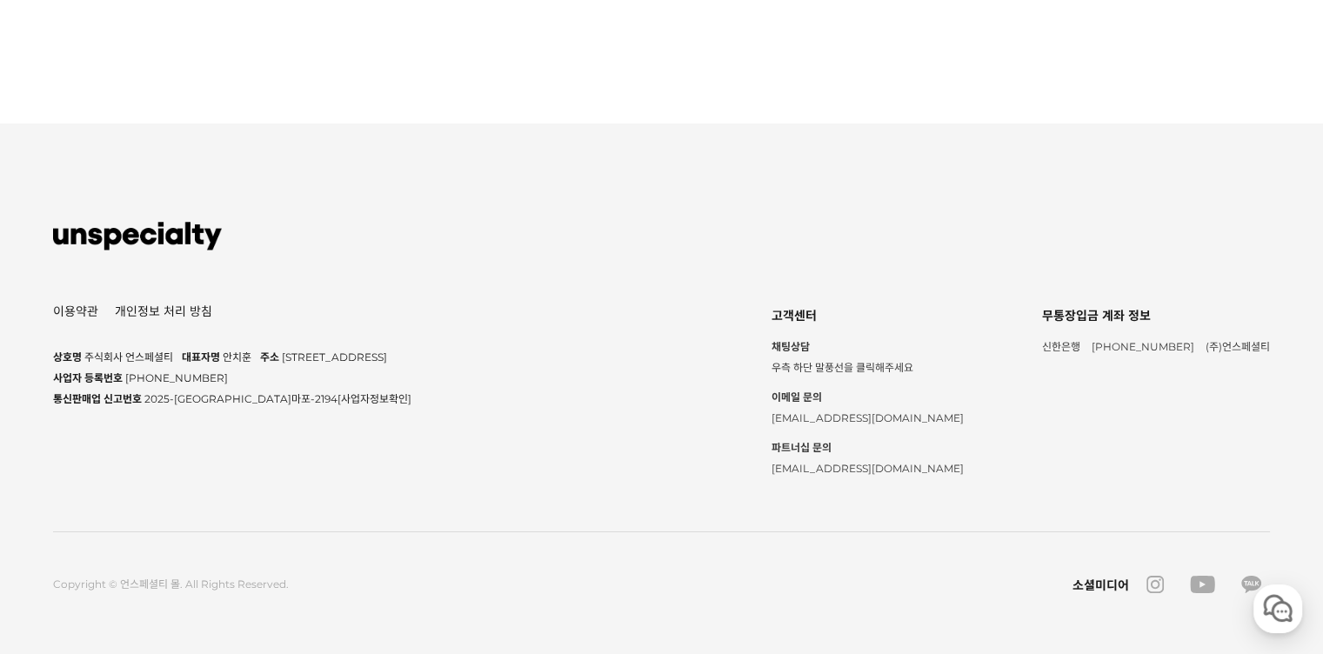
scroll to position [7220, 0]
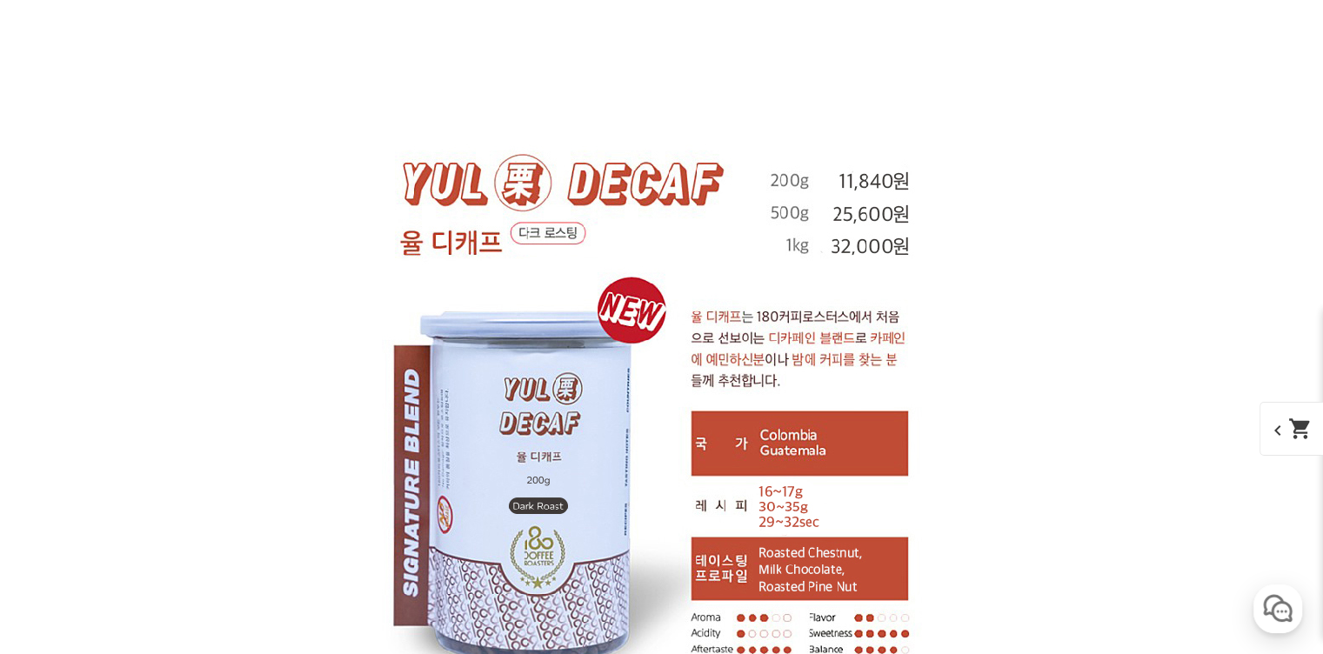
scroll to position [11133, 0]
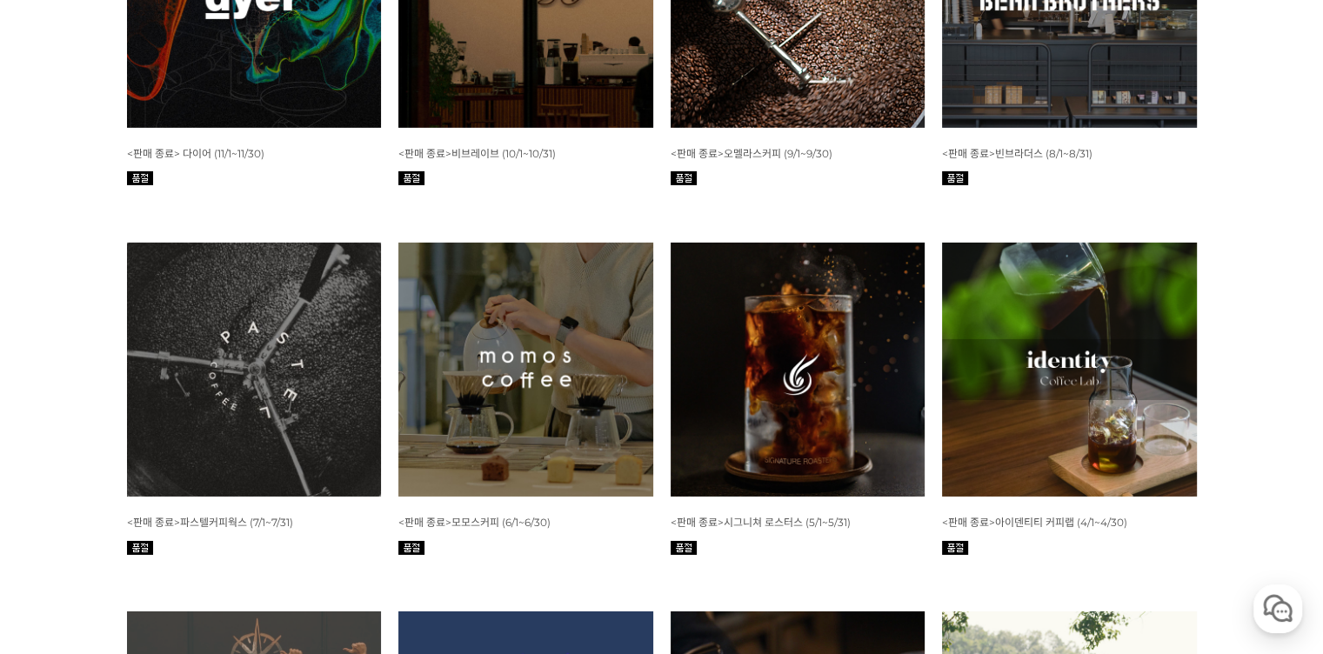
scroll to position [5449, 0]
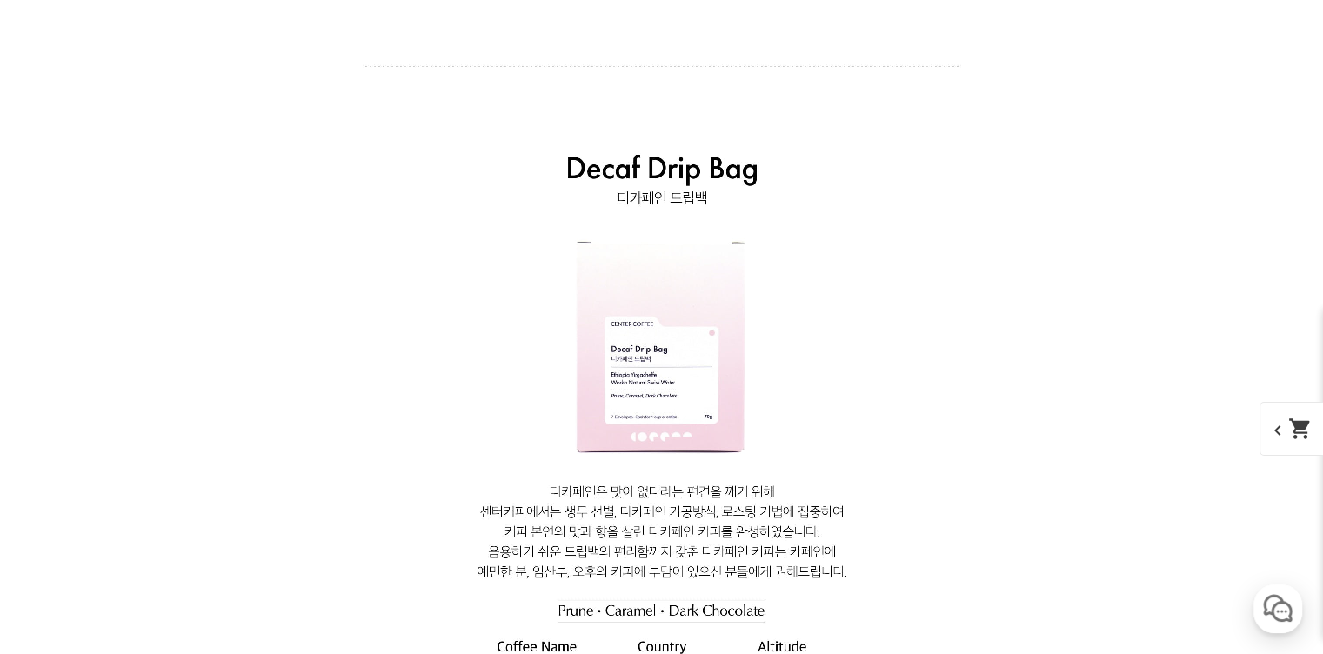
scroll to position [9567, 0]
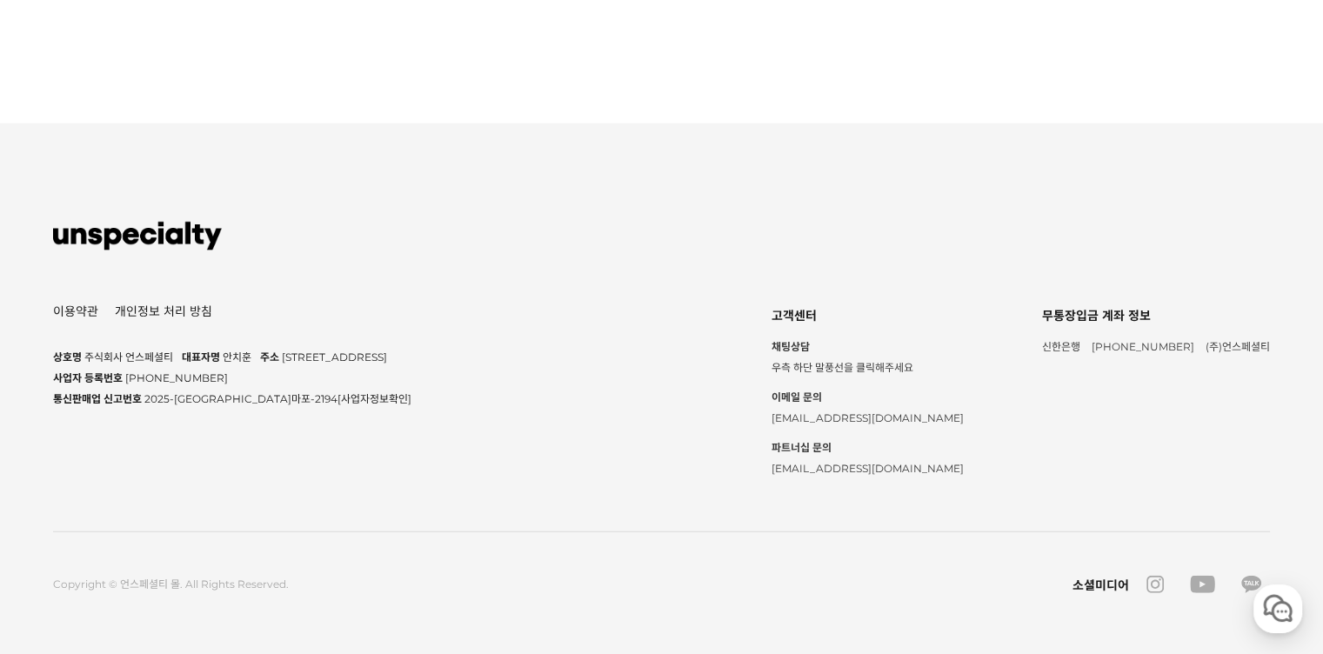
scroll to position [6002, 0]
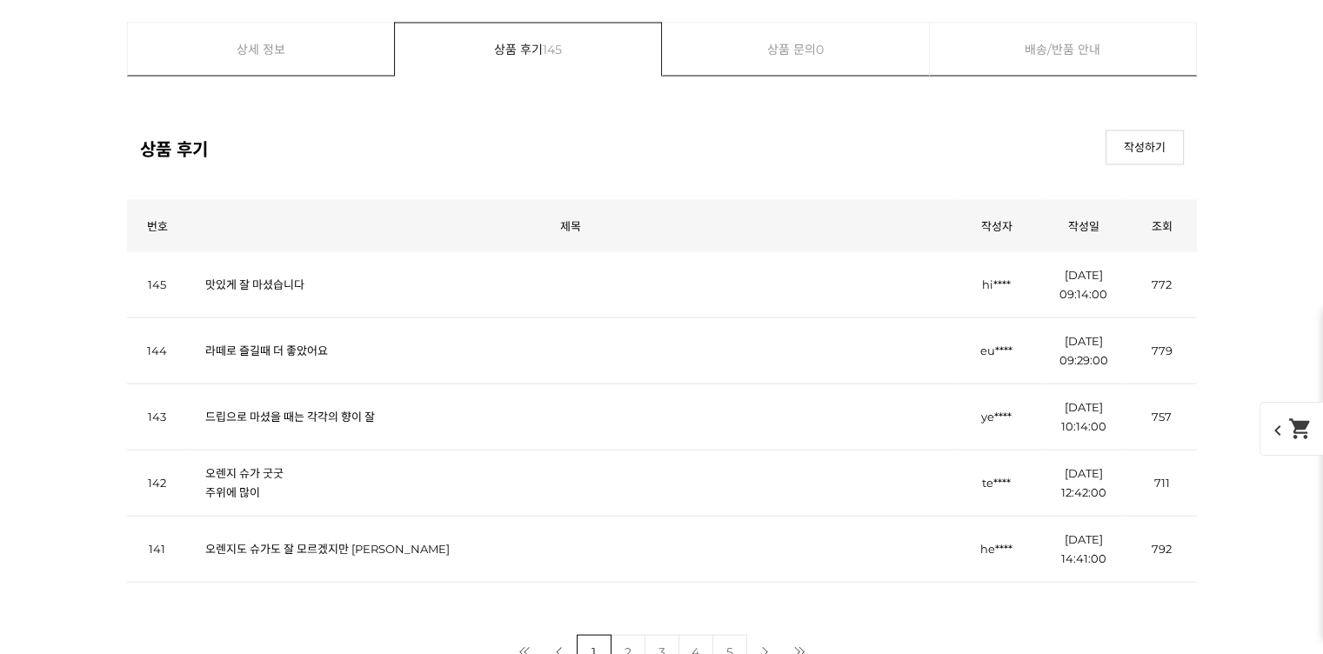
scroll to position [29919, 0]
click at [343, 43] on link "상세 정보" at bounding box center [261, 49] width 267 height 52
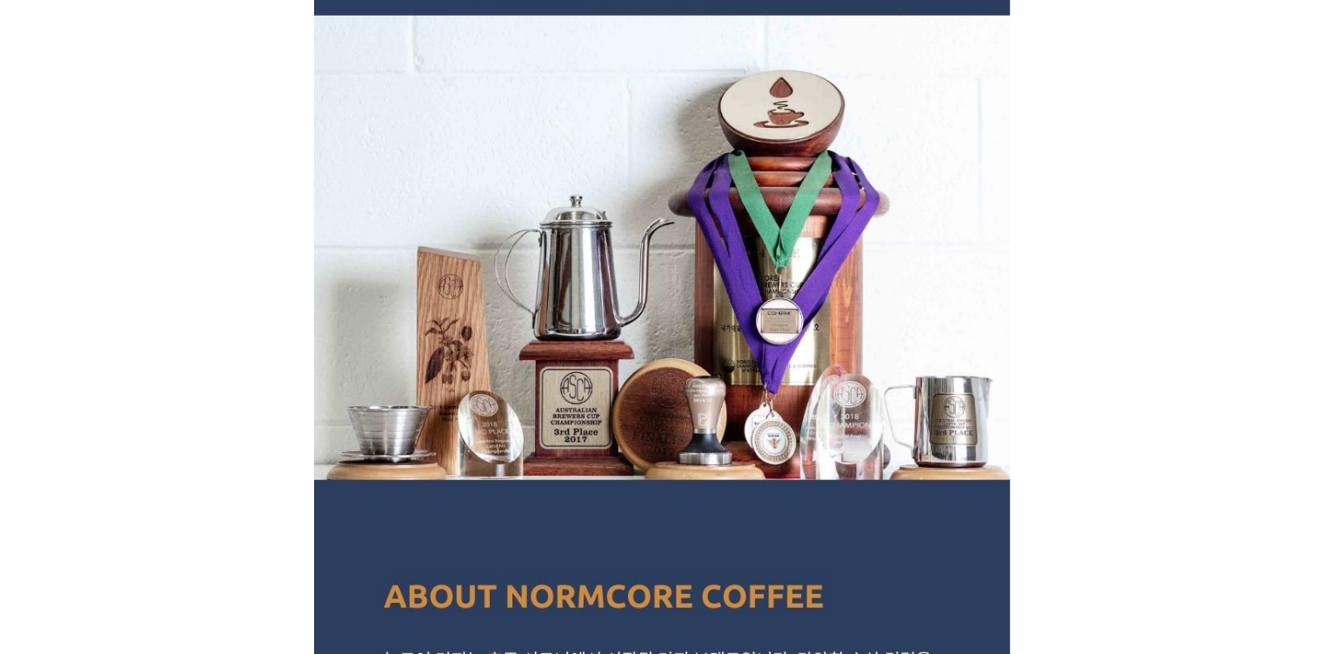
scroll to position [1947, 0]
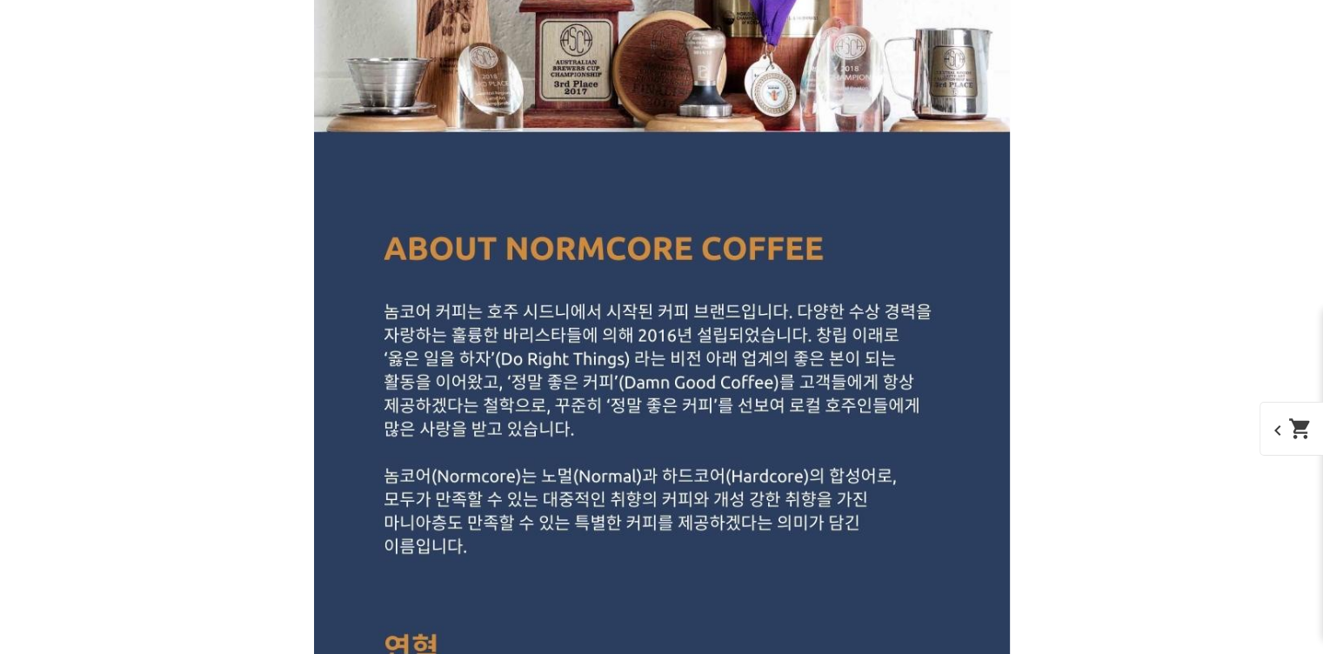
scroll to position [29919, 0]
